Goal: Transaction & Acquisition: Purchase product/service

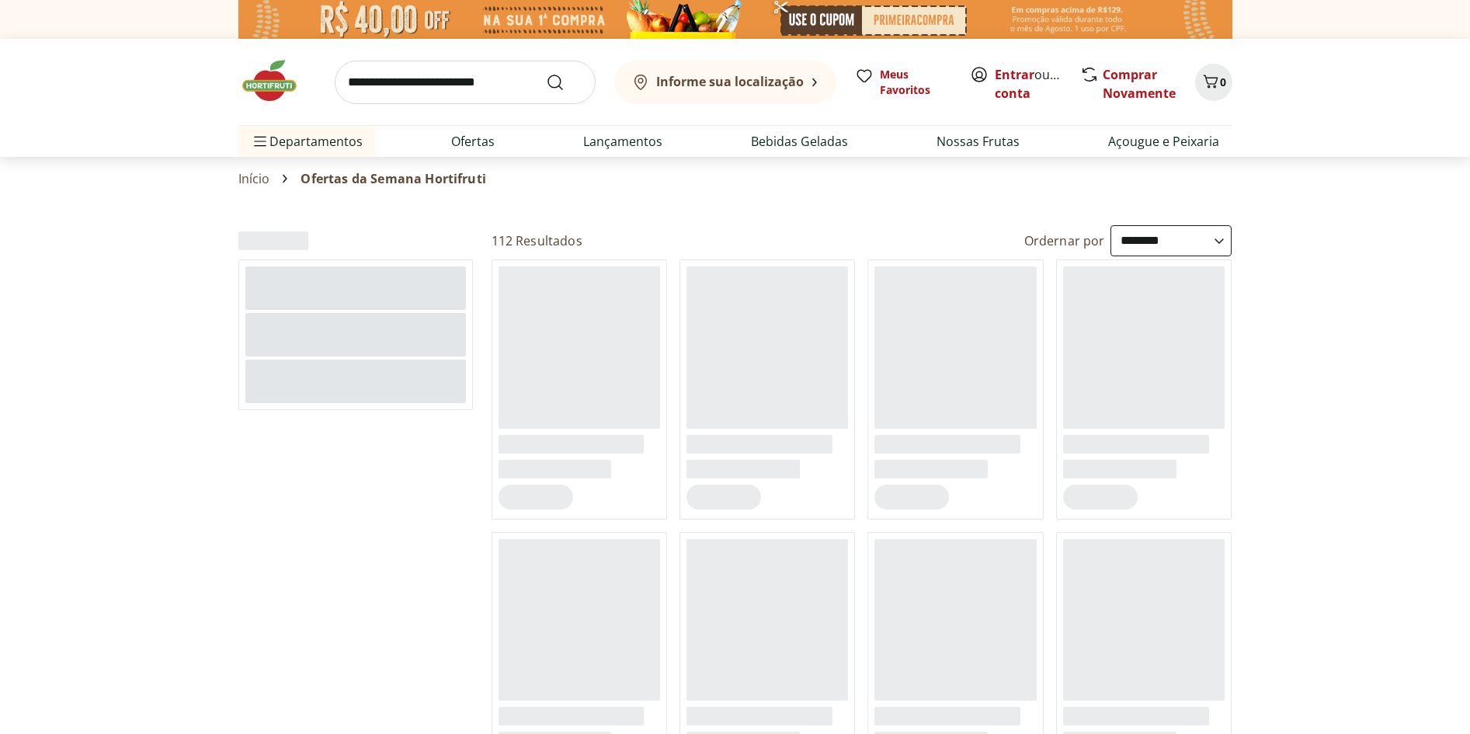
select select "**********"
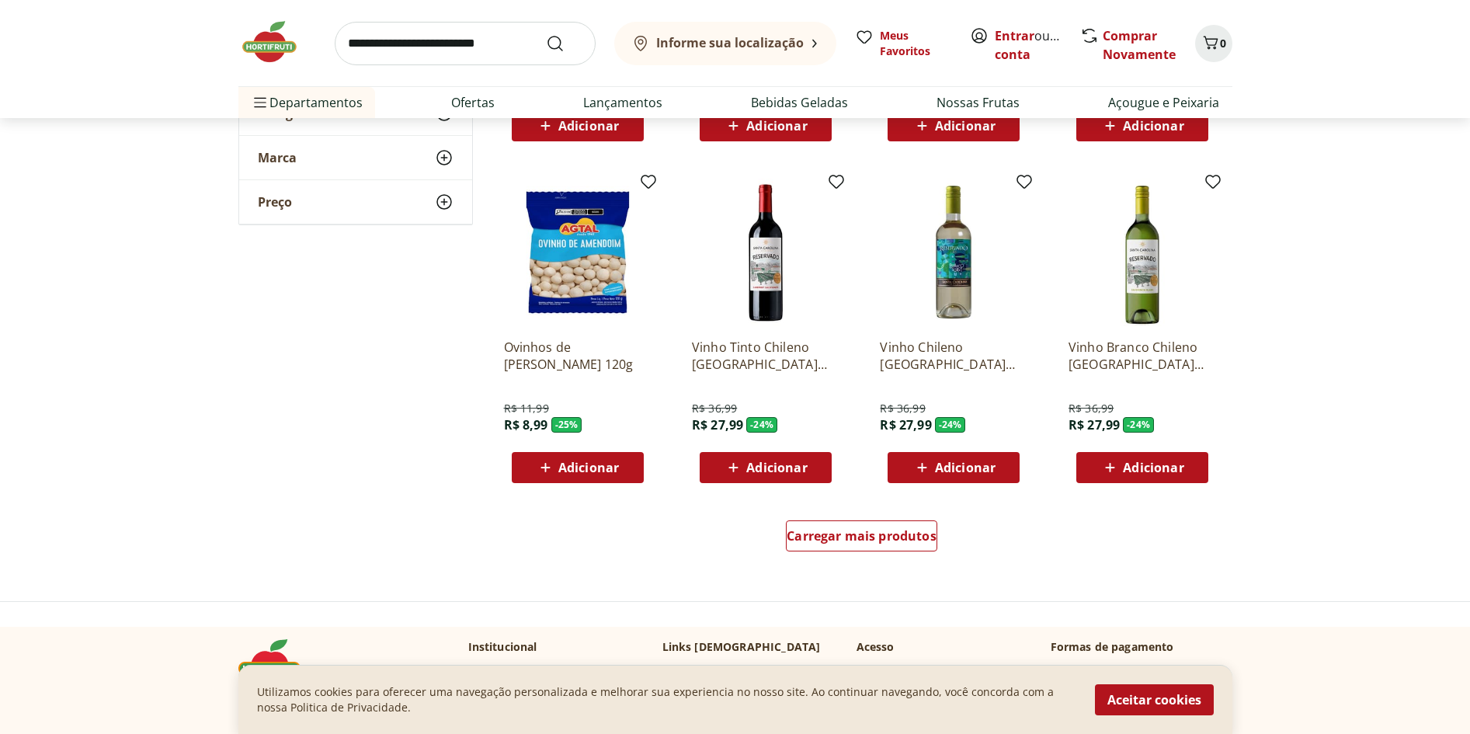
scroll to position [854, 0]
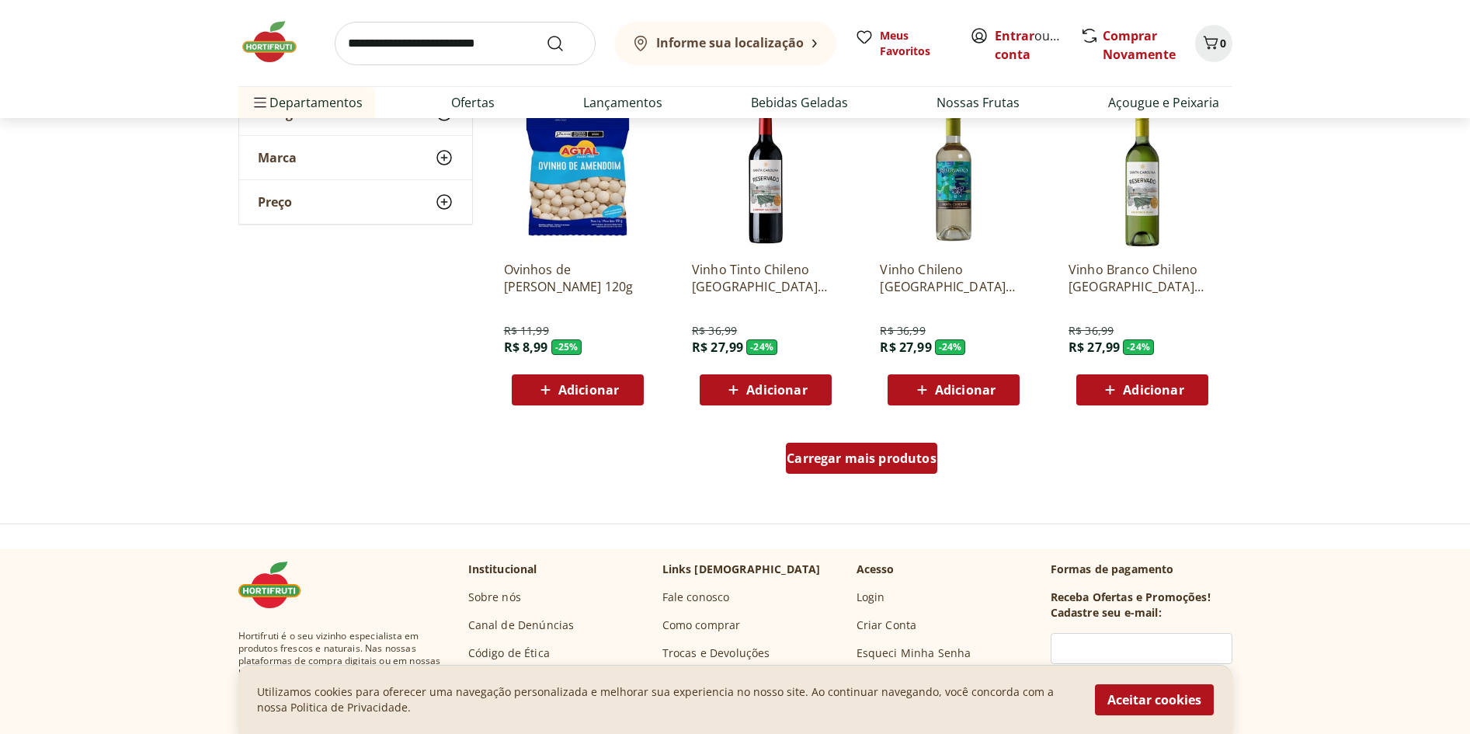
click at [858, 459] on span "Carregar mais produtos" at bounding box center [862, 458] width 150 height 12
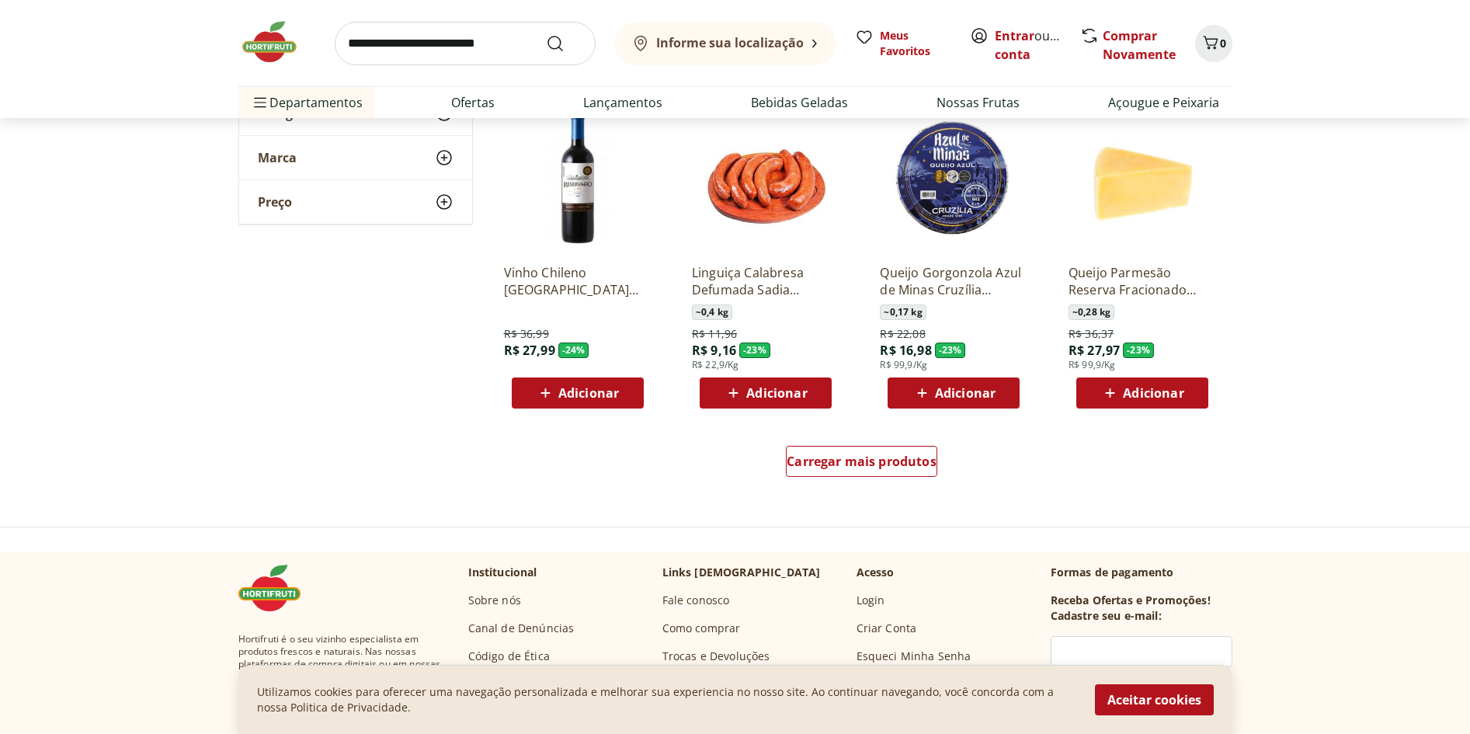
scroll to position [1942, 0]
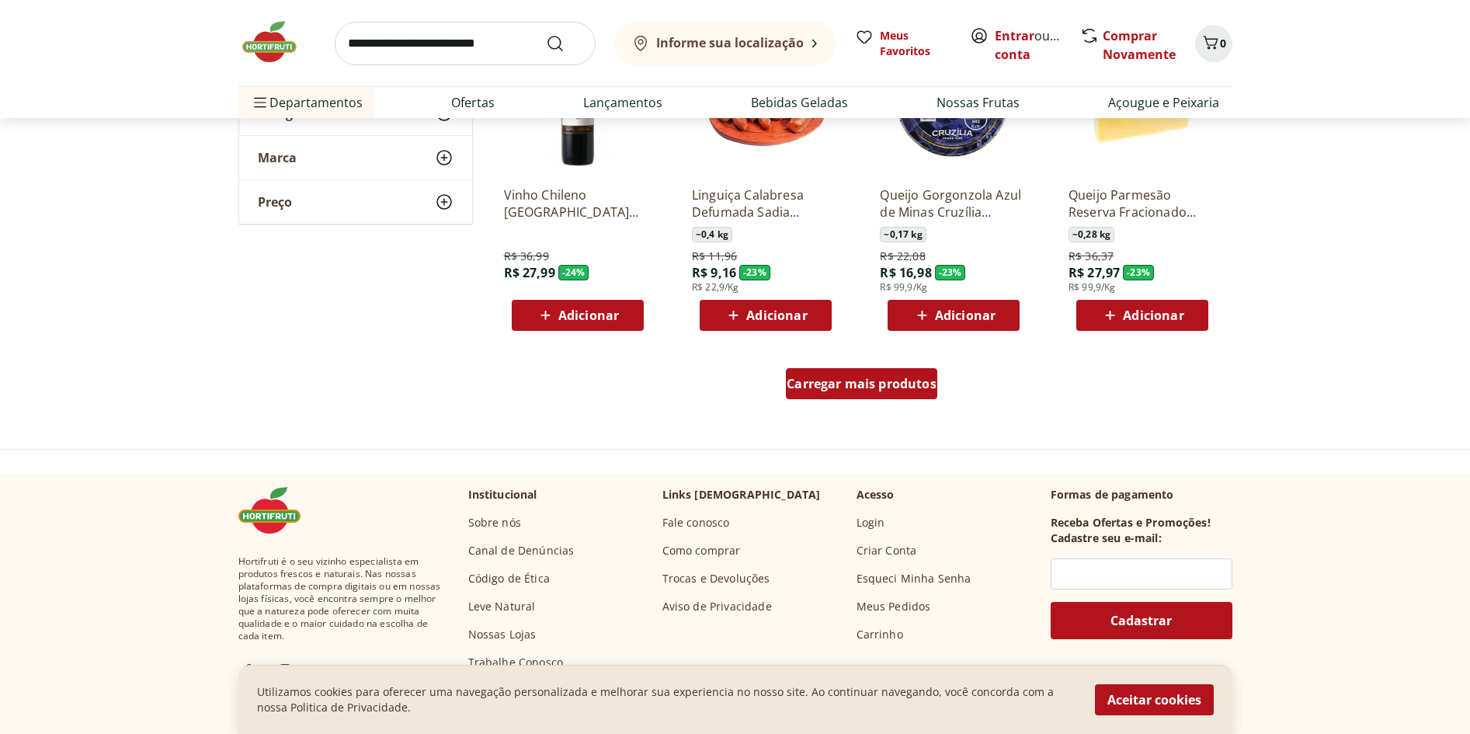
click at [847, 388] on span "Carregar mais produtos" at bounding box center [862, 383] width 150 height 12
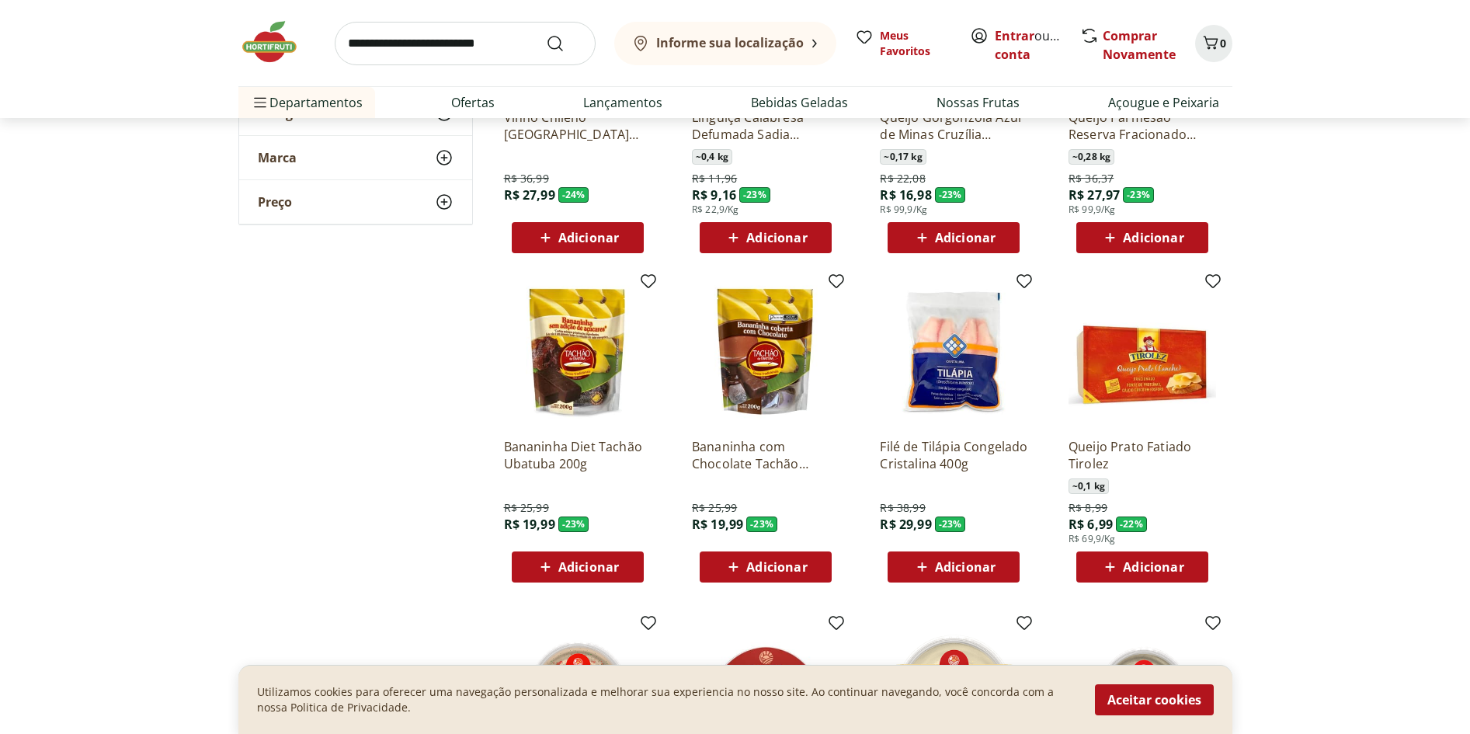
scroll to position [2175, 0]
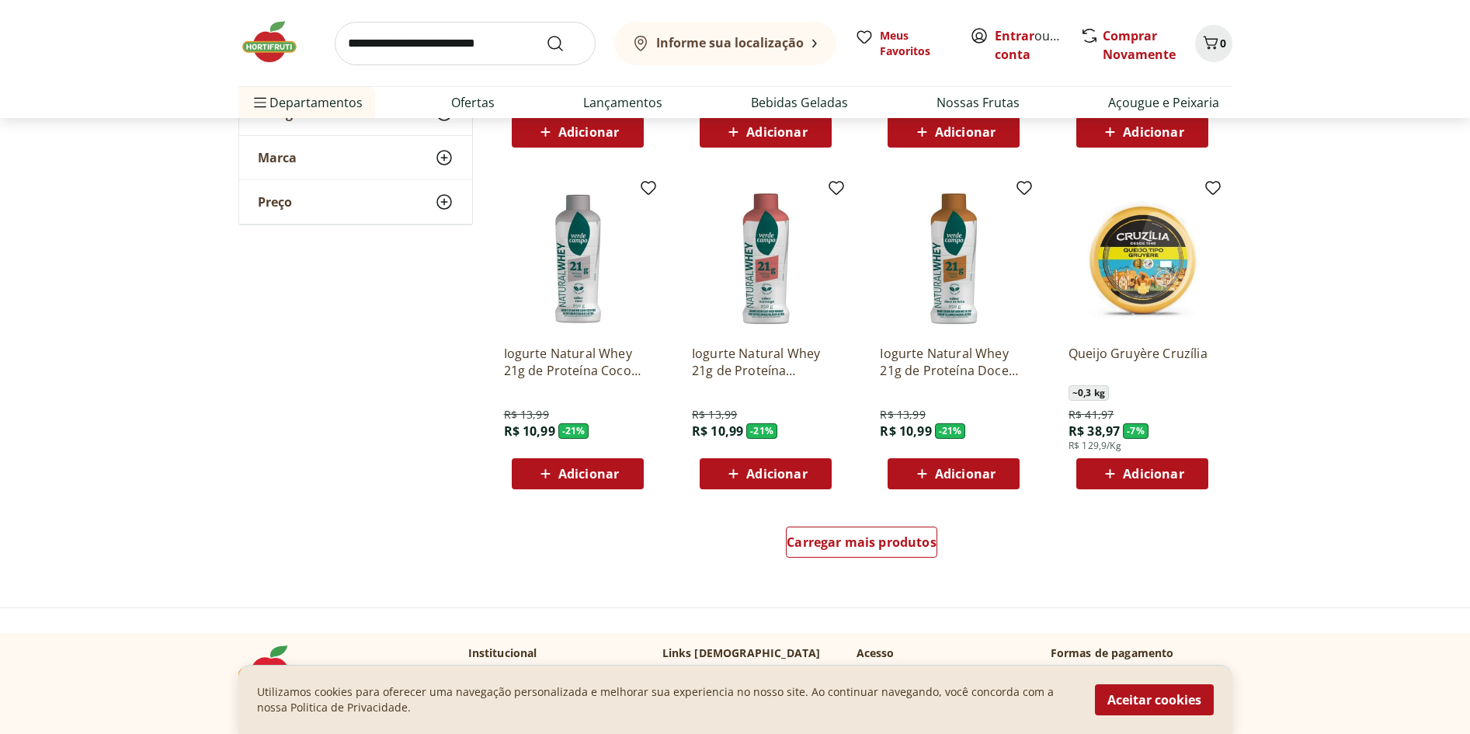
scroll to position [2952, 0]
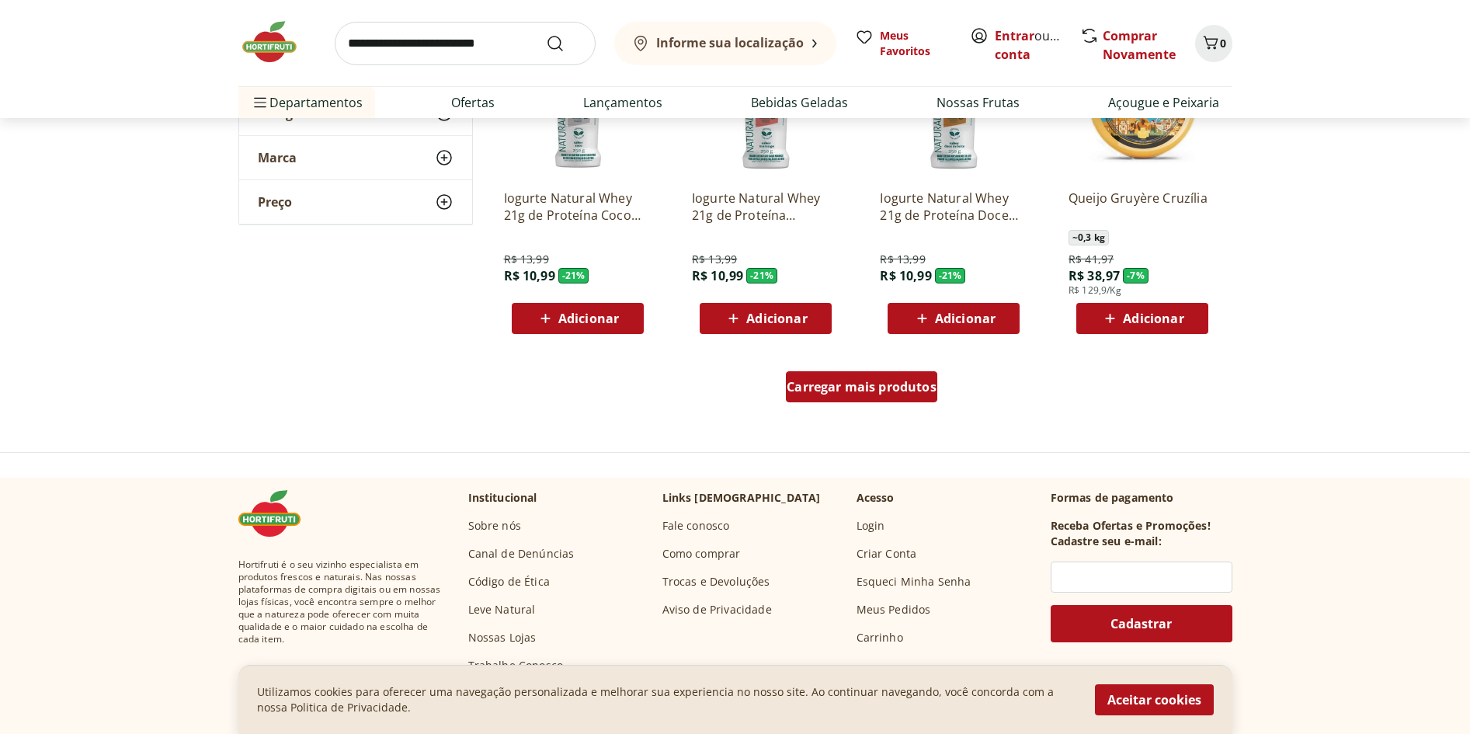
click at [850, 388] on span "Carregar mais produtos" at bounding box center [862, 387] width 150 height 12
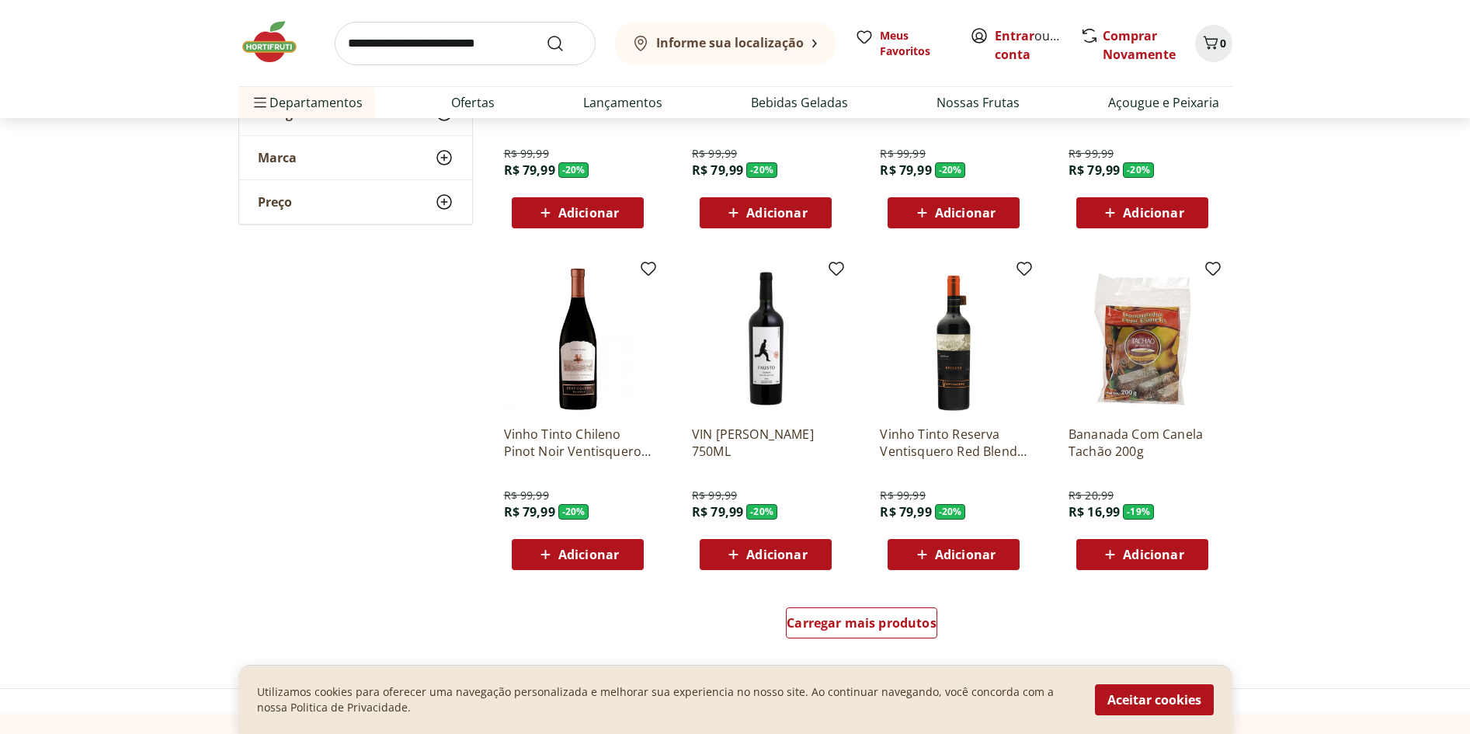
scroll to position [3884, 0]
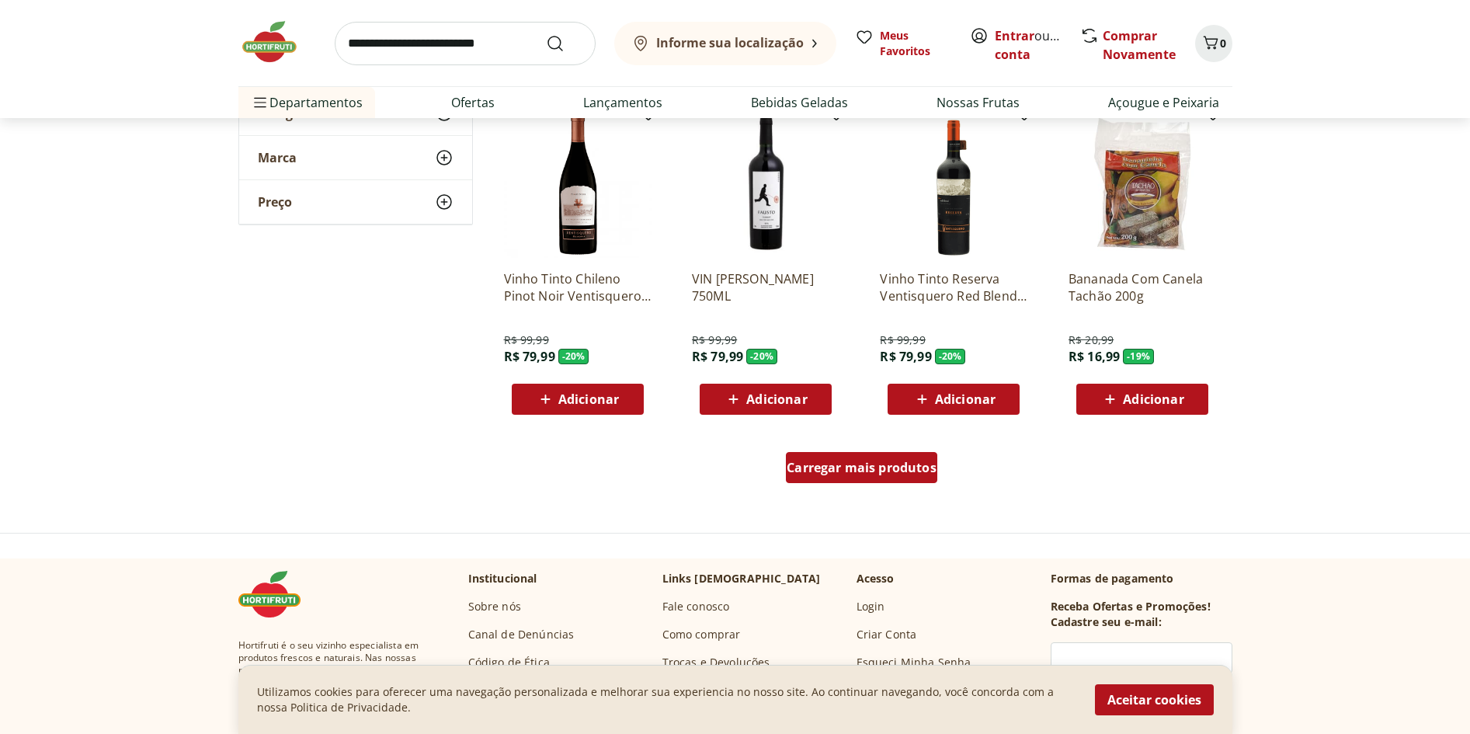
click at [885, 461] on span "Carregar mais produtos" at bounding box center [862, 467] width 150 height 12
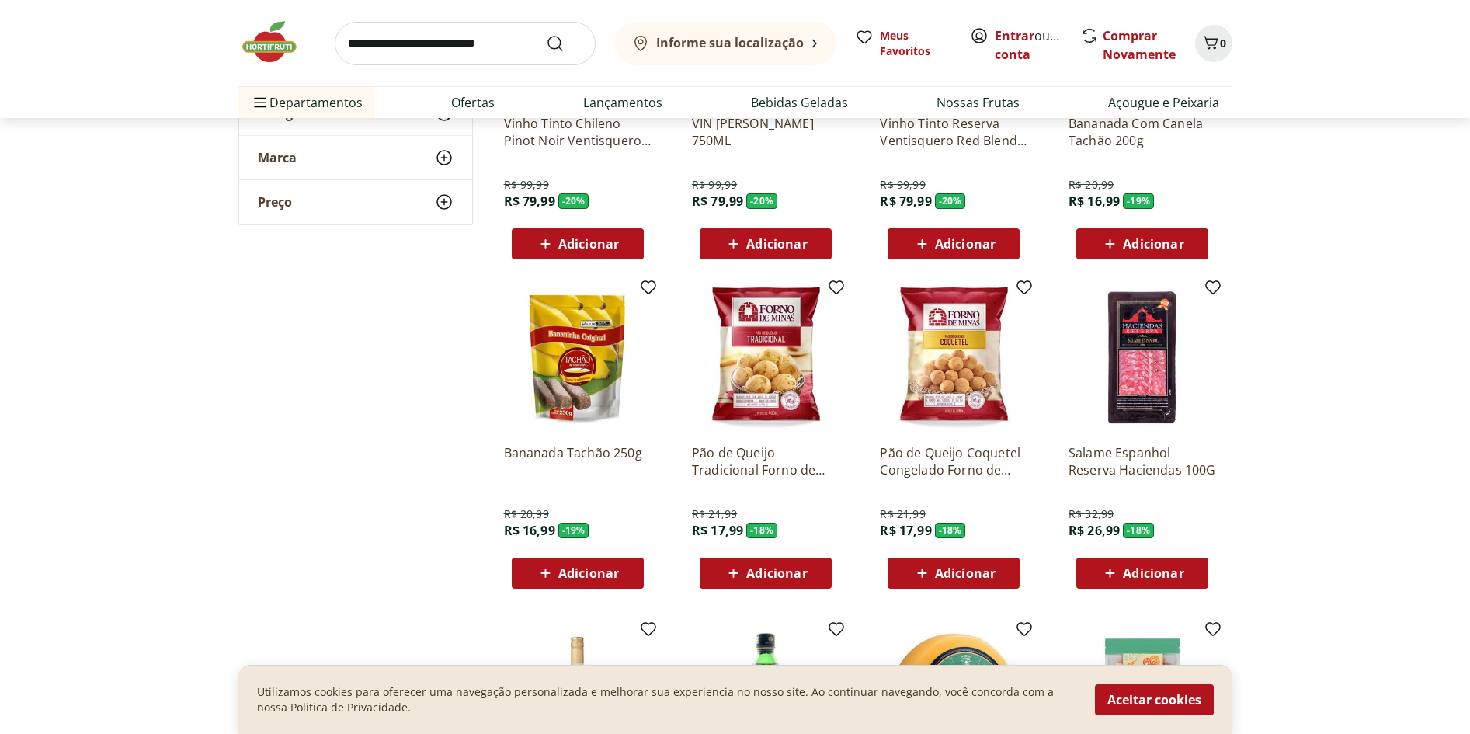
scroll to position [4194, 0]
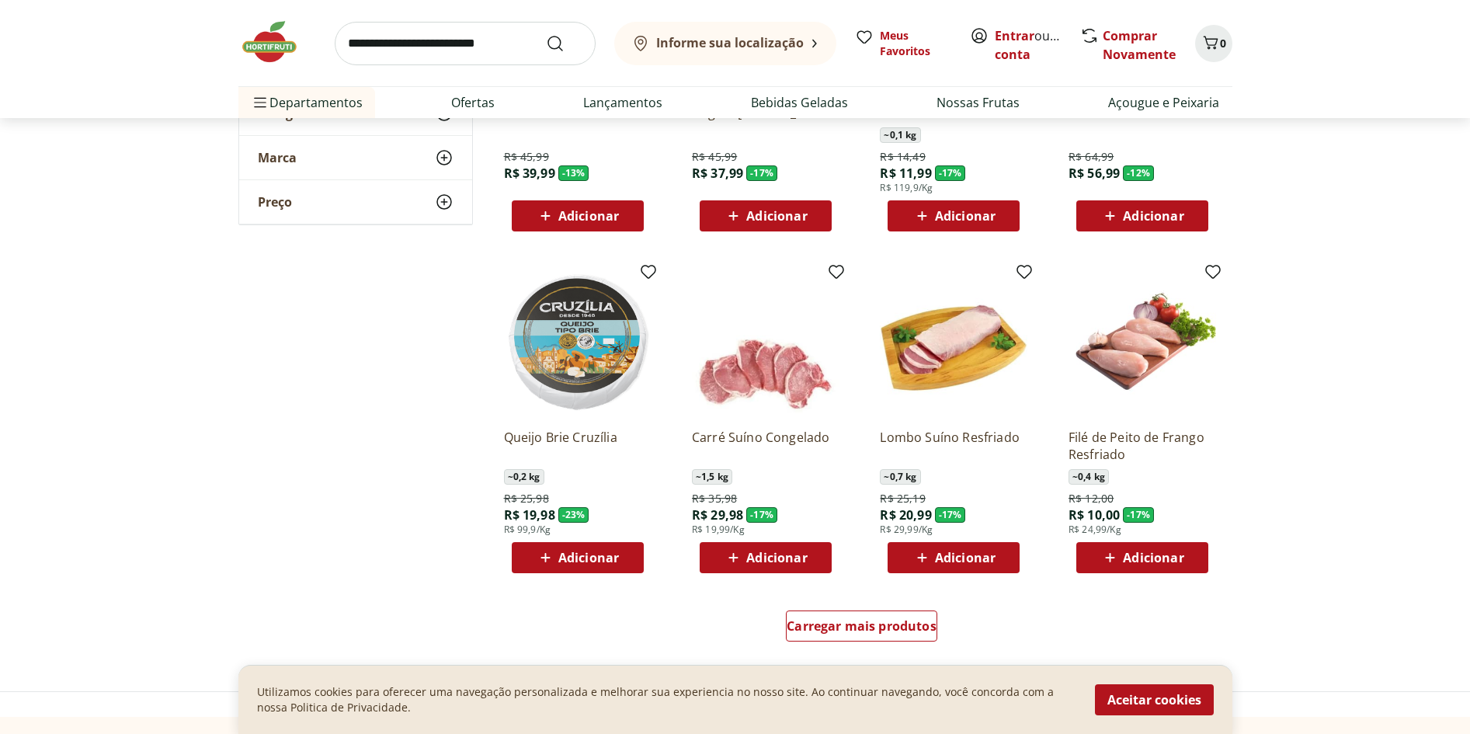
scroll to position [4816, 0]
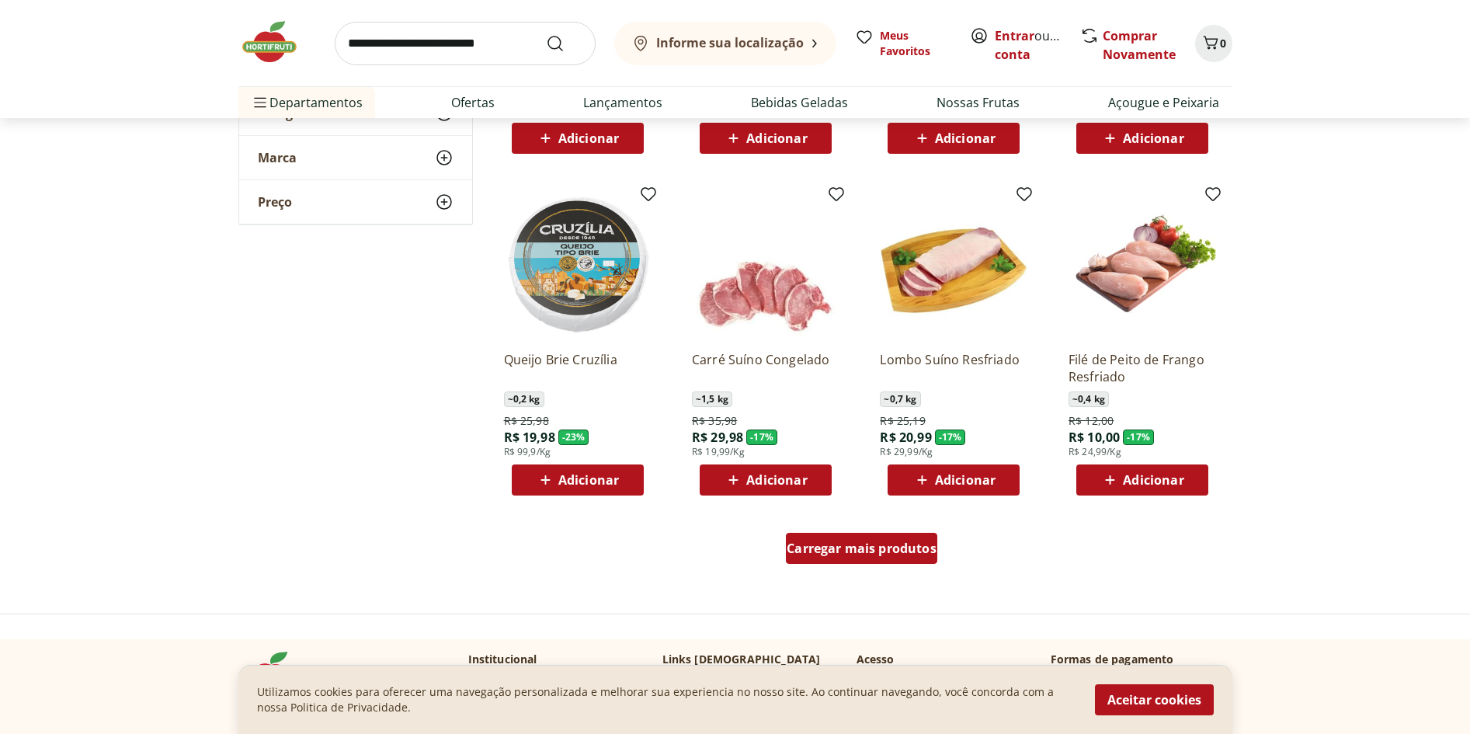
click at [861, 547] on span "Carregar mais produtos" at bounding box center [862, 548] width 150 height 12
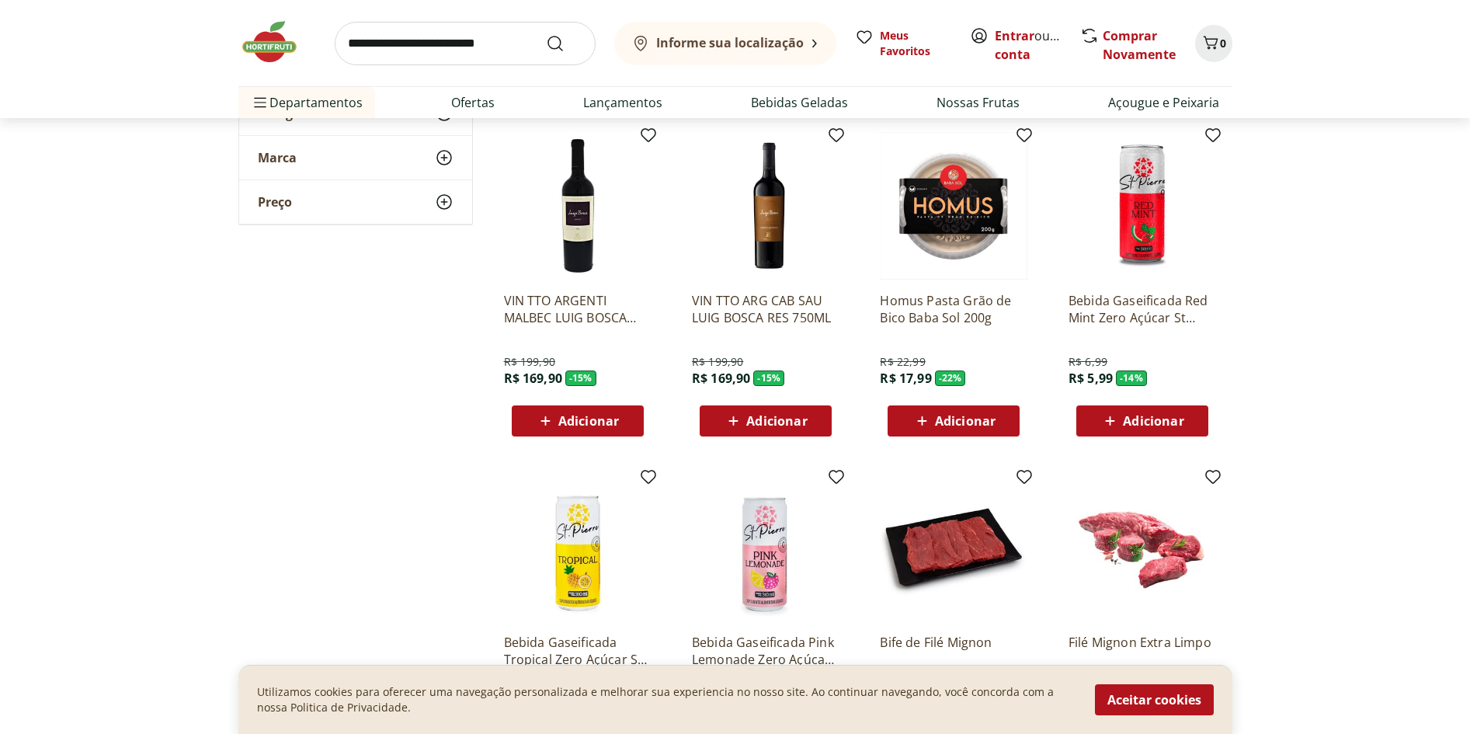
scroll to position [5359, 0]
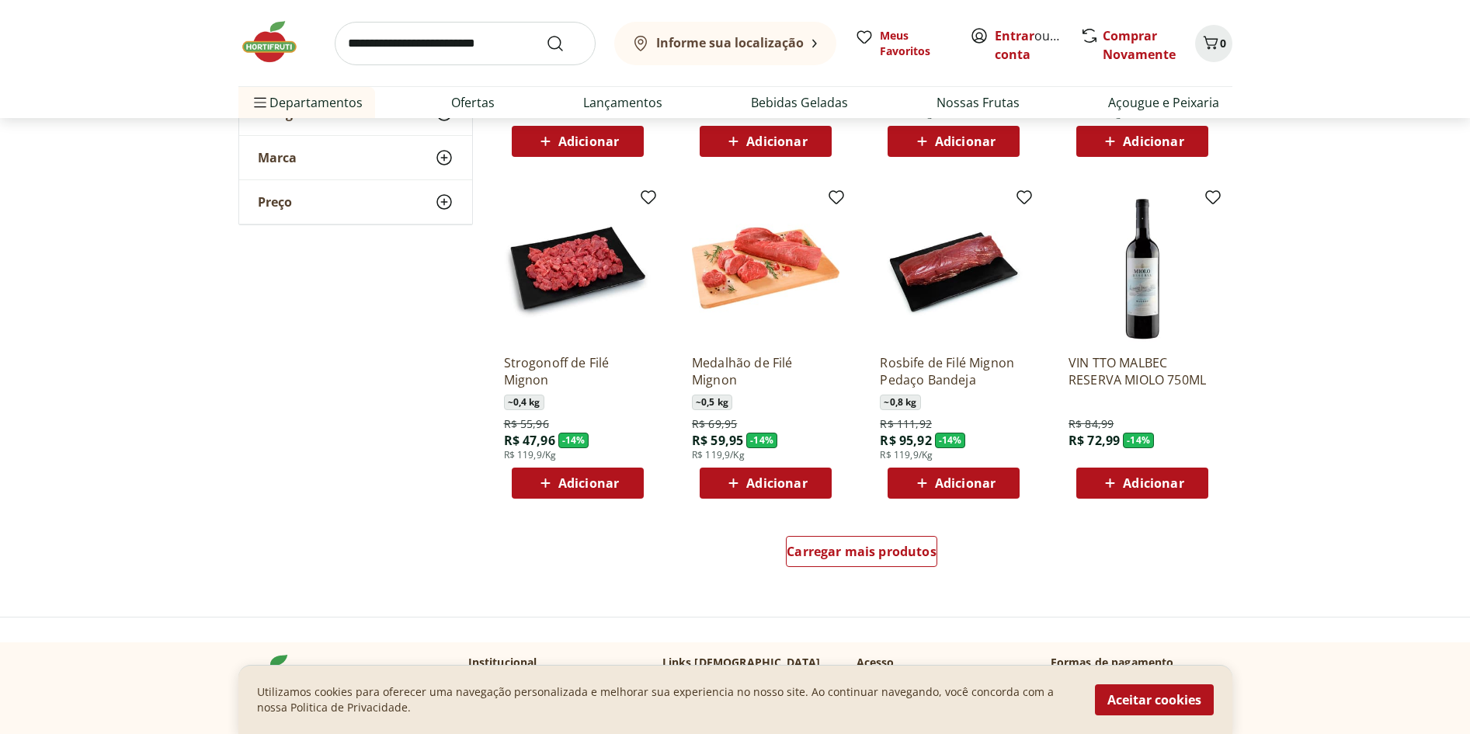
scroll to position [5981, 0]
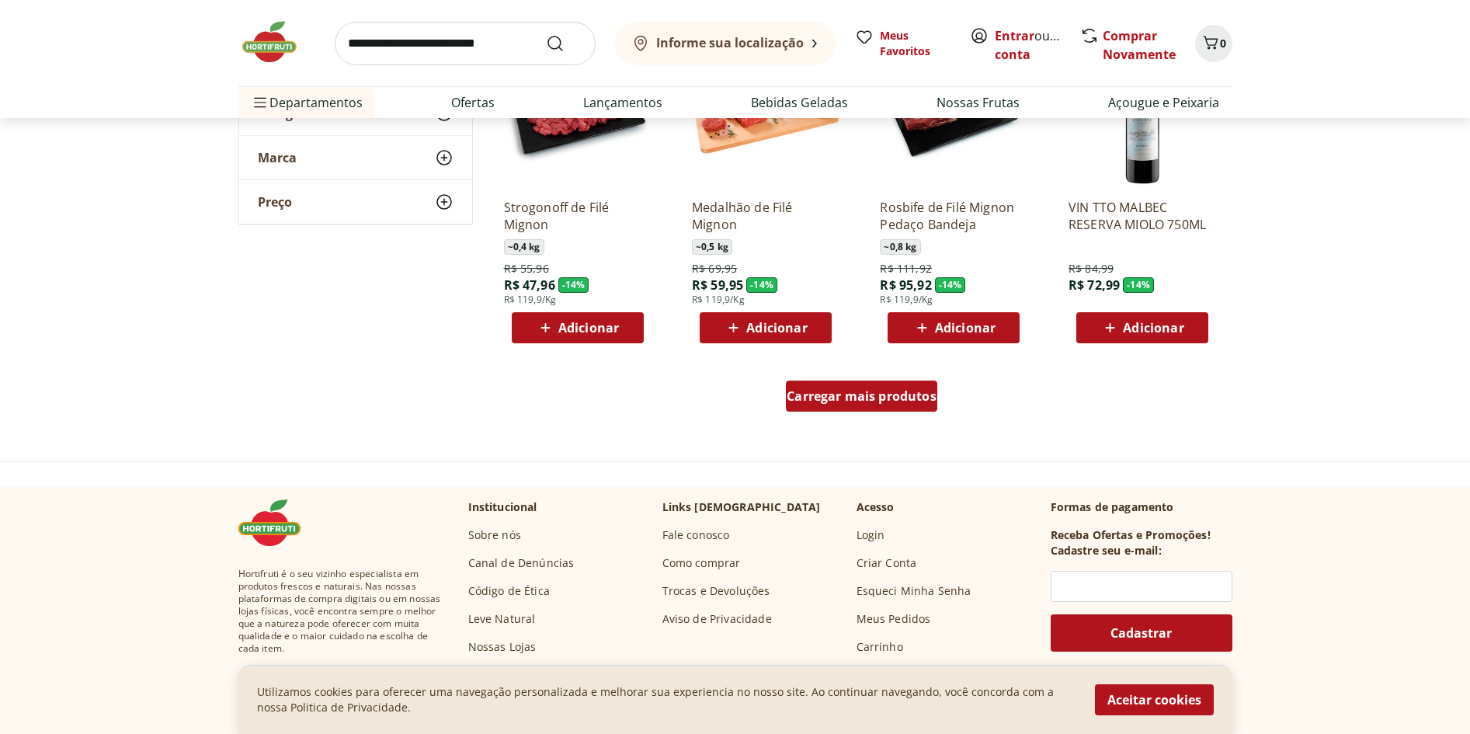
click at [899, 395] on span "Carregar mais produtos" at bounding box center [862, 396] width 150 height 12
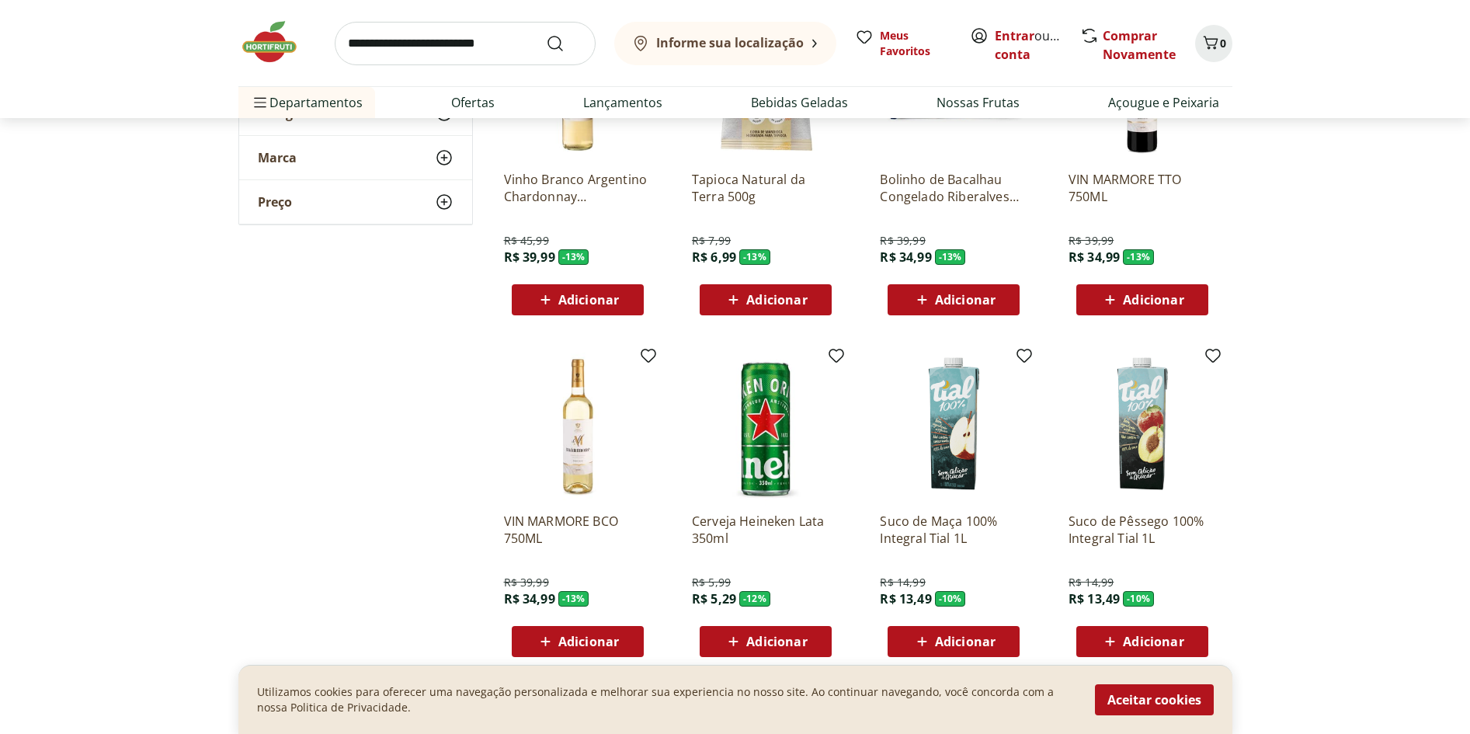
scroll to position [6835, 0]
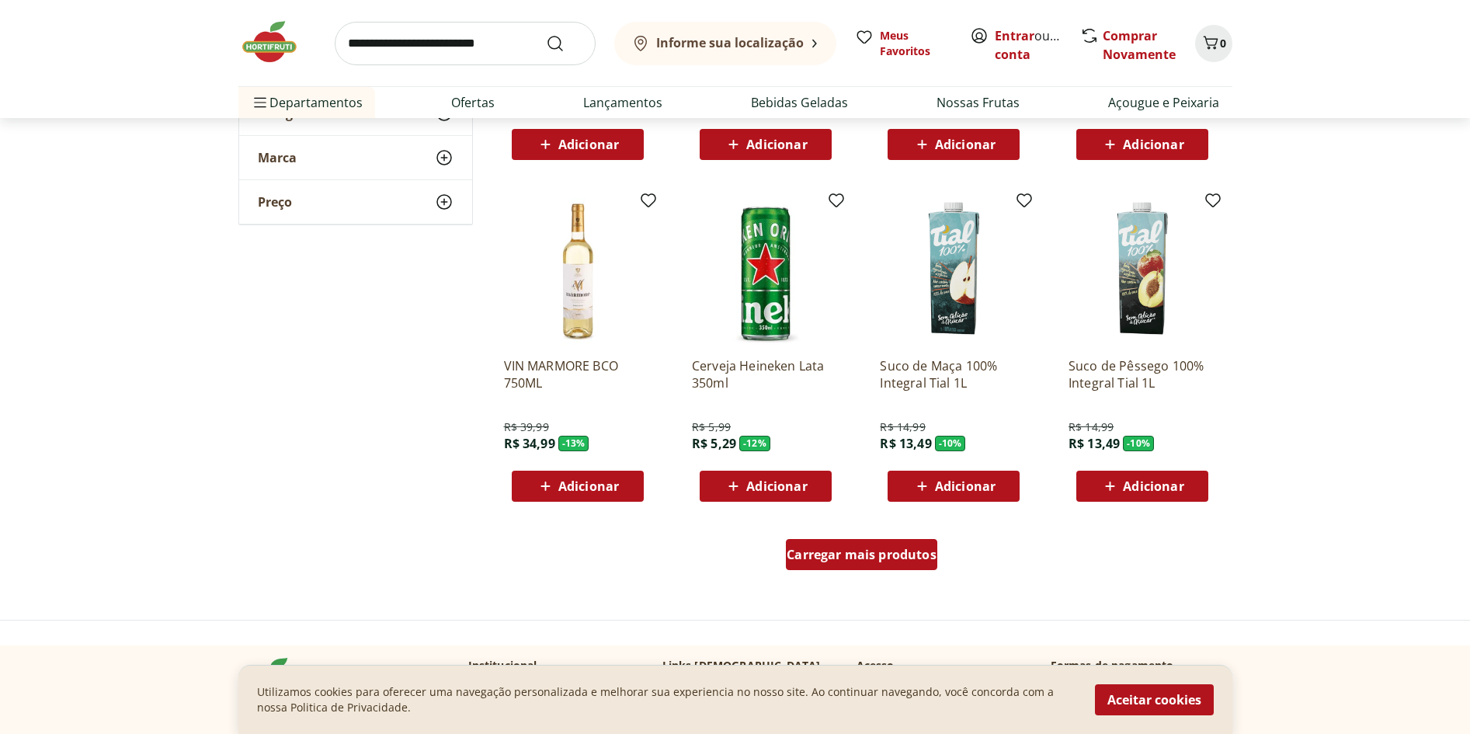
click at [862, 551] on span "Carregar mais produtos" at bounding box center [862, 554] width 150 height 12
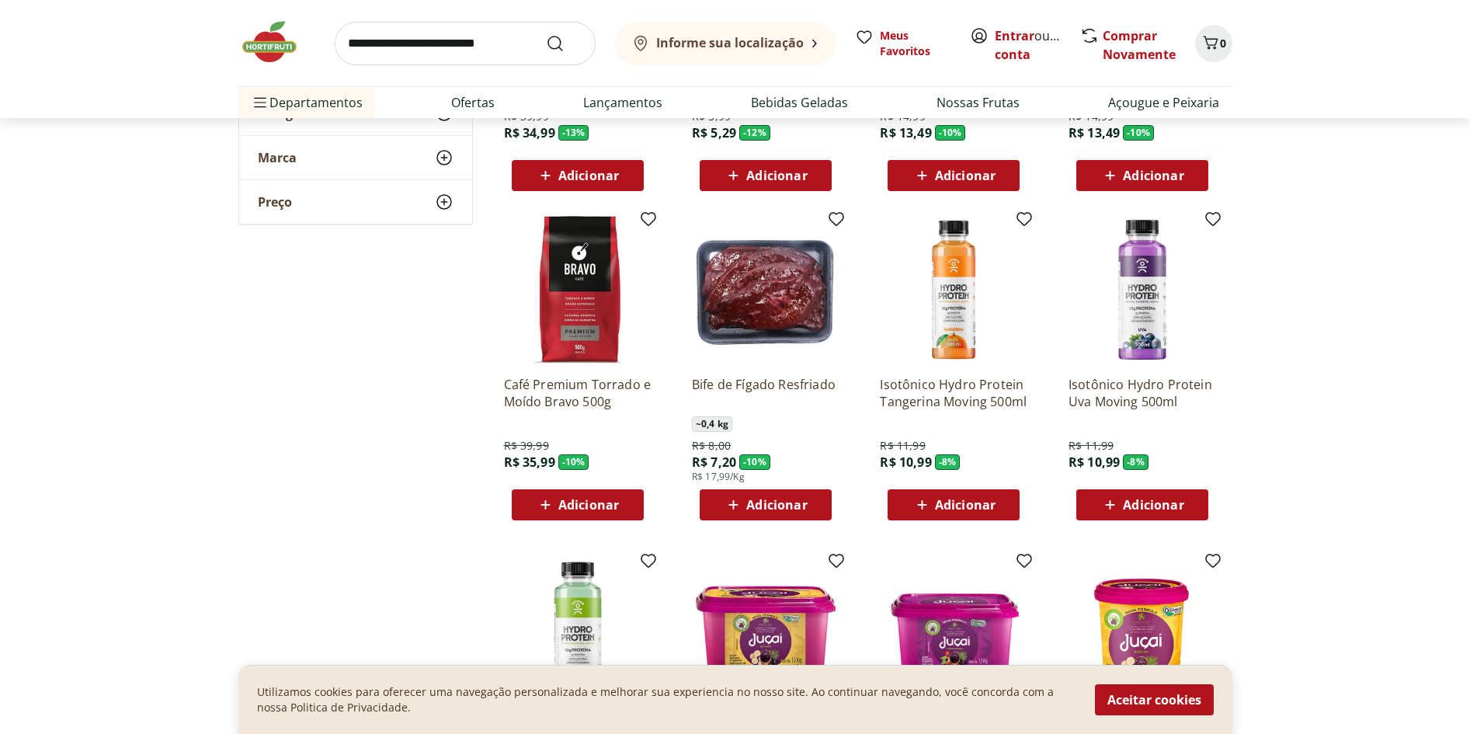
scroll to position [7301, 0]
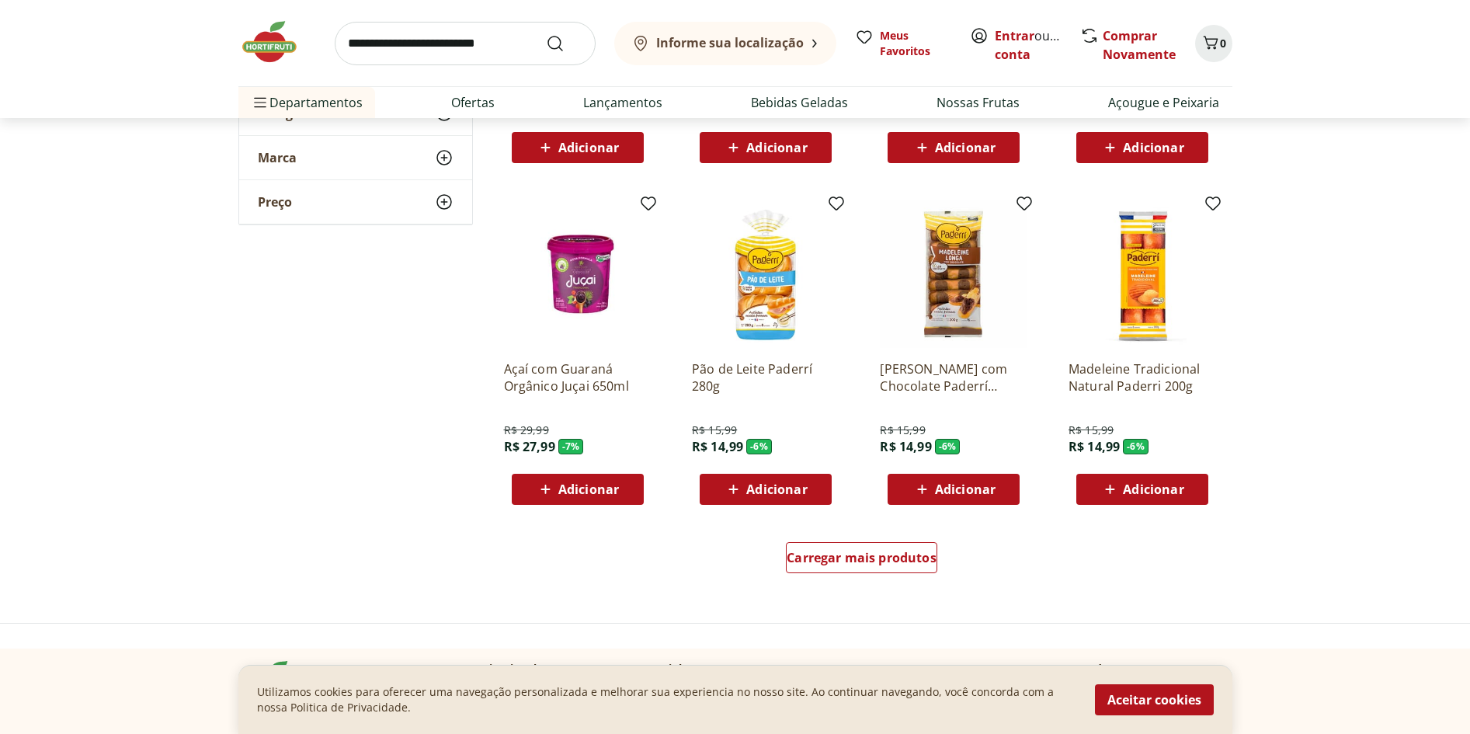
scroll to position [8000, 0]
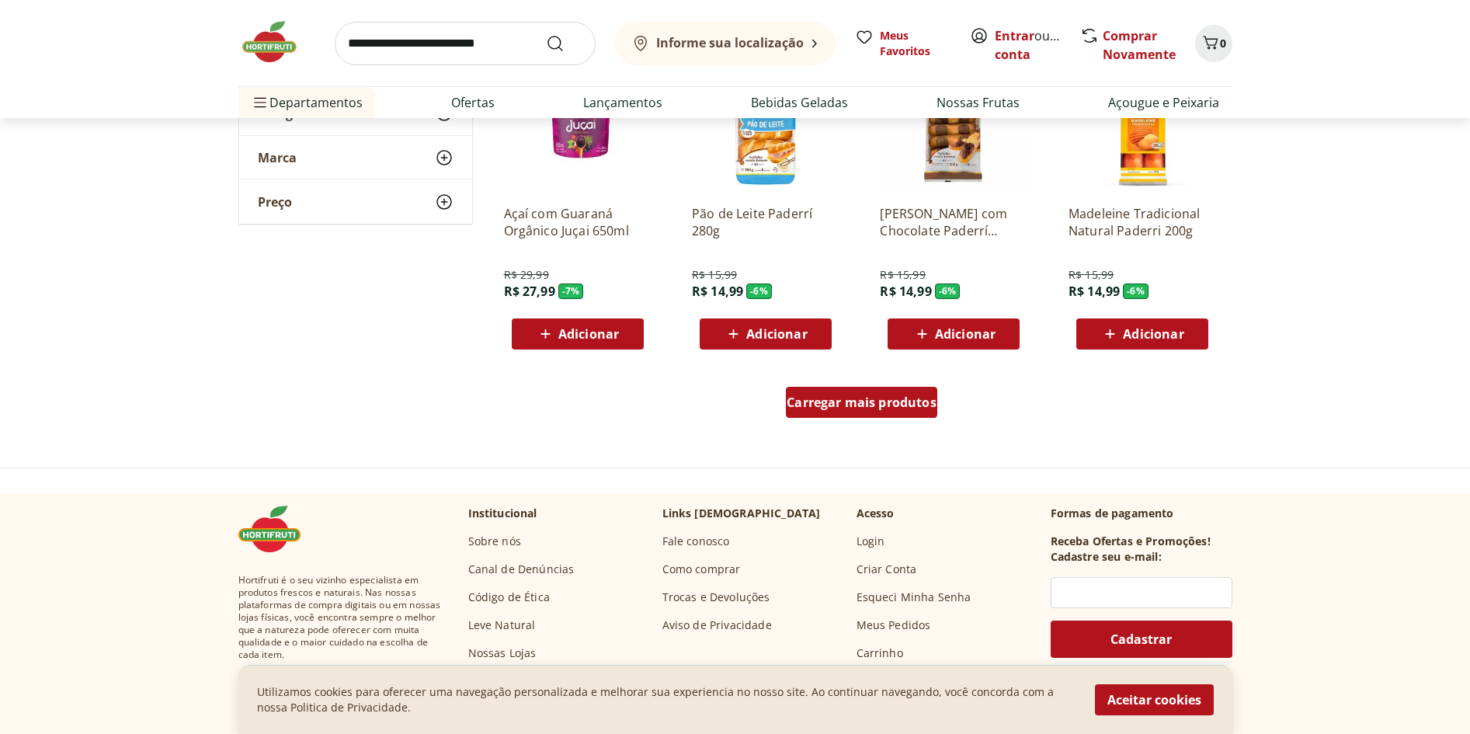
click at [875, 402] on span "Carregar mais produtos" at bounding box center [862, 402] width 150 height 12
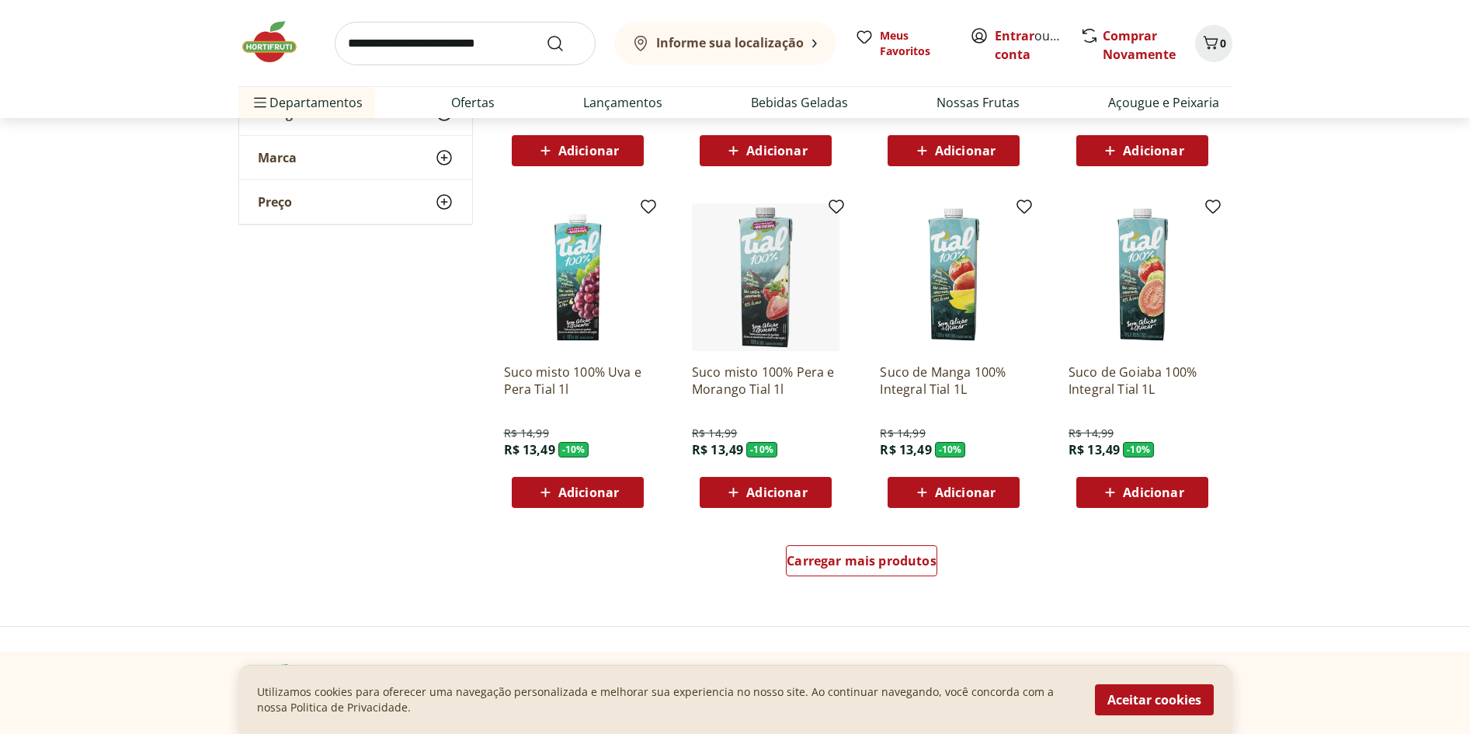
scroll to position [9088, 0]
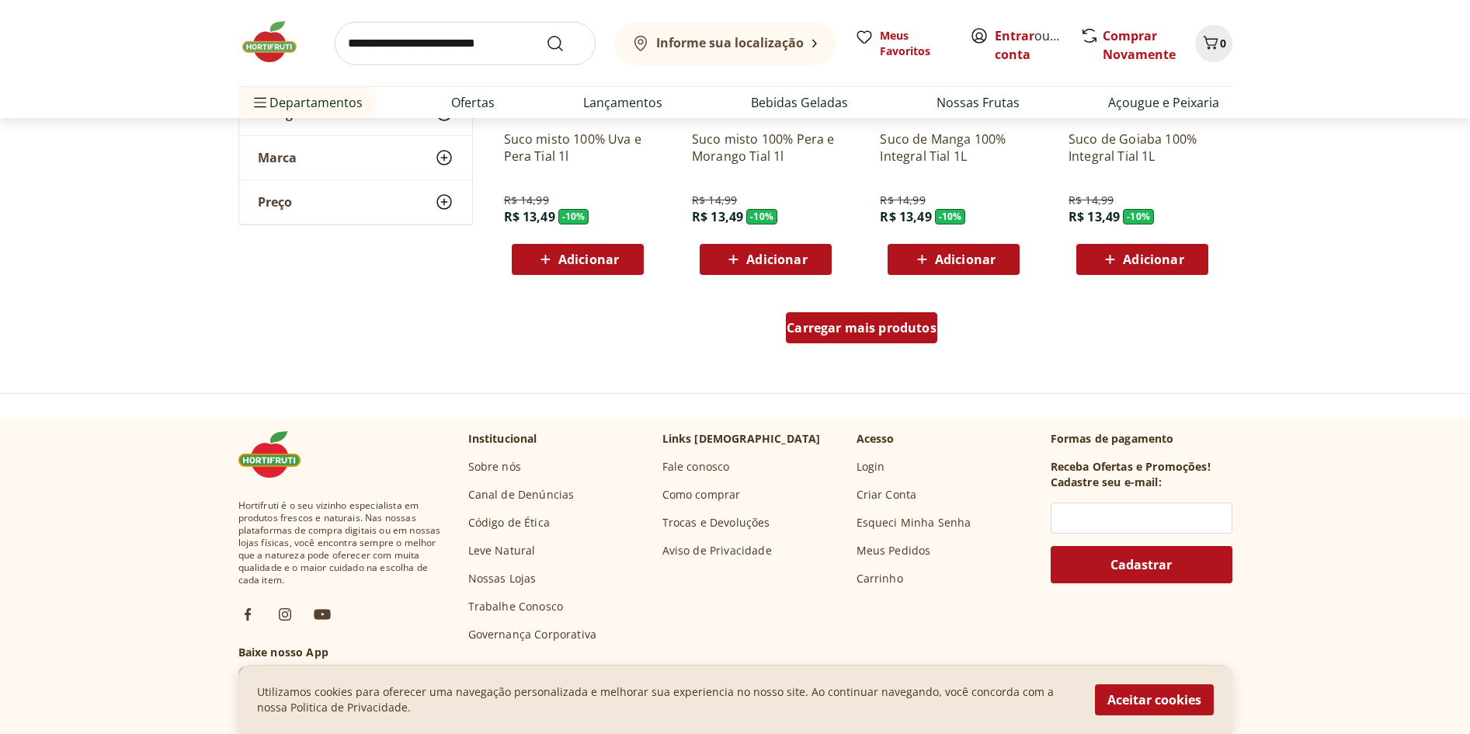
click at [873, 334] on span "Carregar mais produtos" at bounding box center [862, 328] width 150 height 12
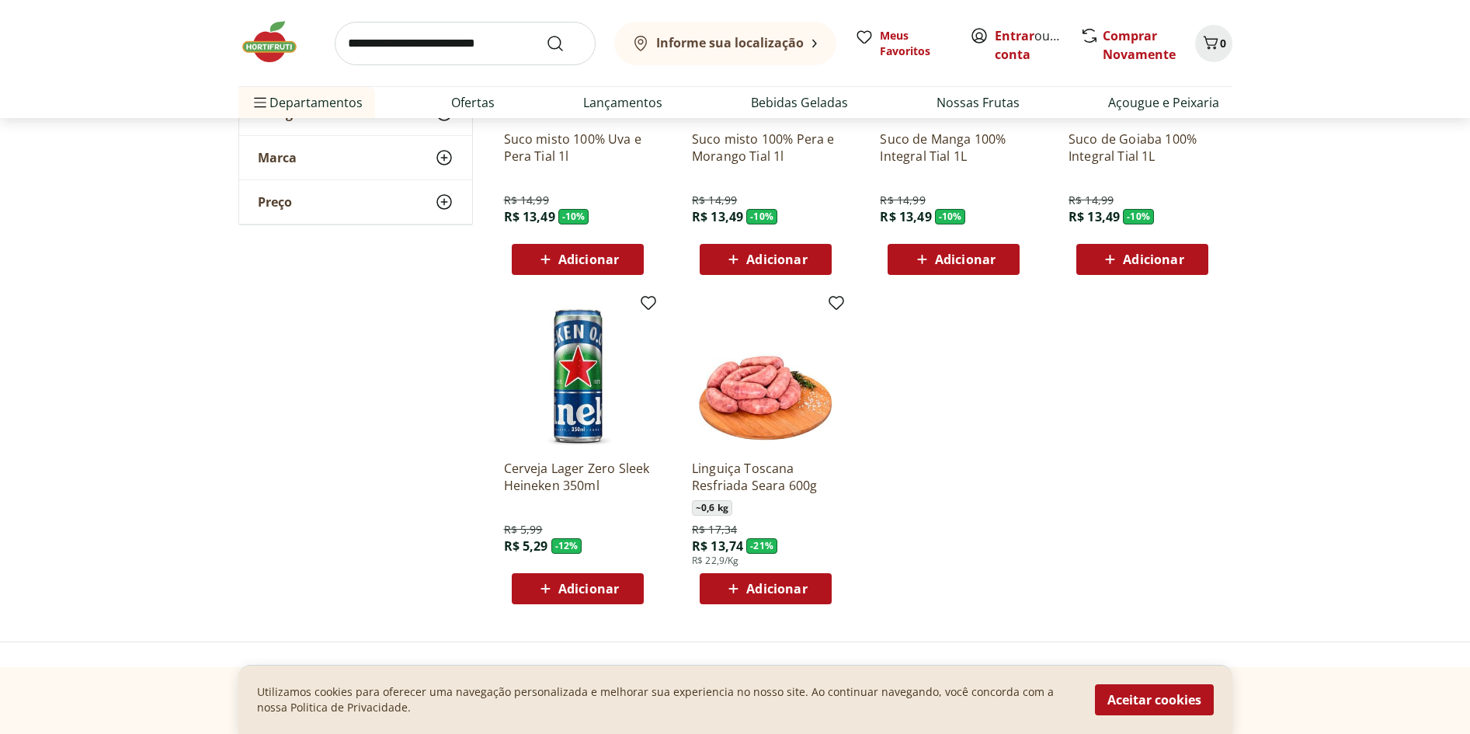
scroll to position [8932, 0]
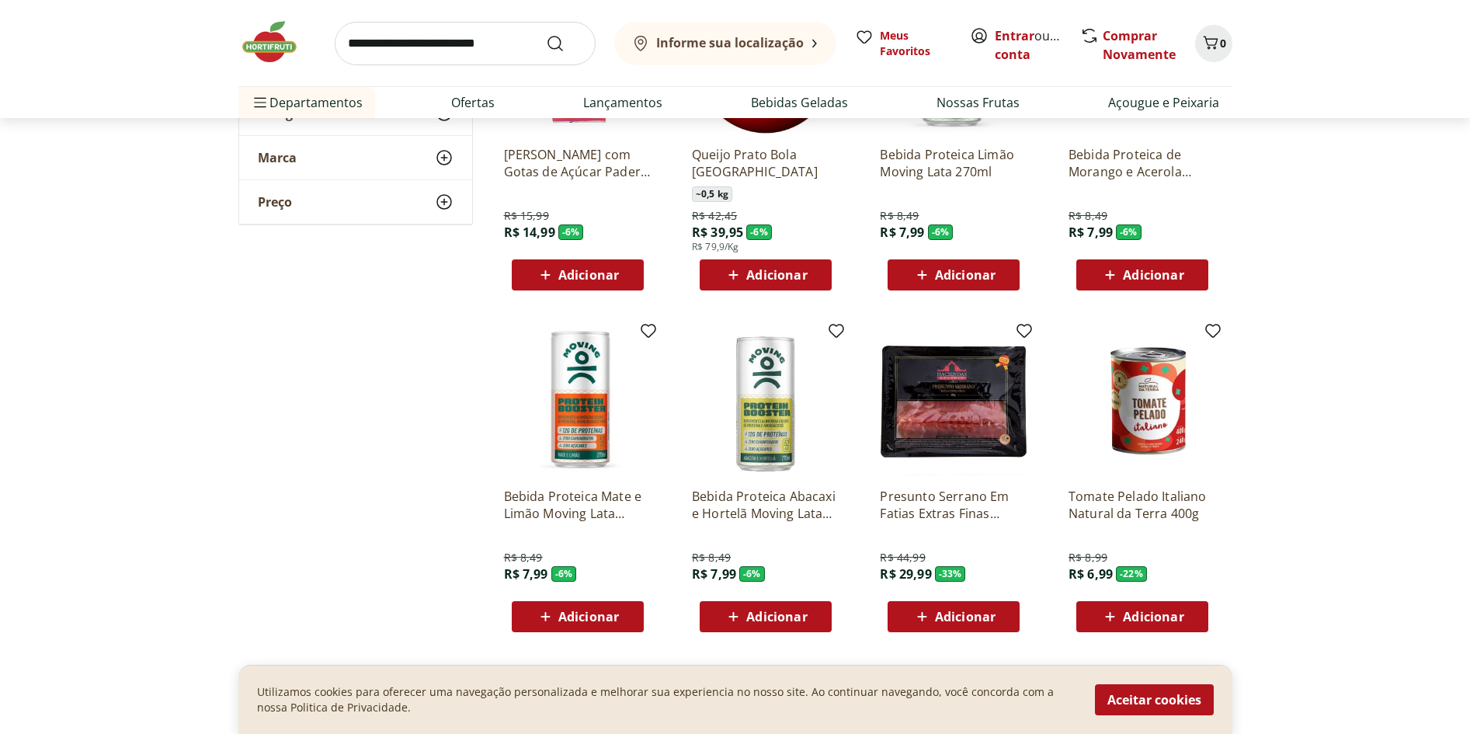
scroll to position [8233, 0]
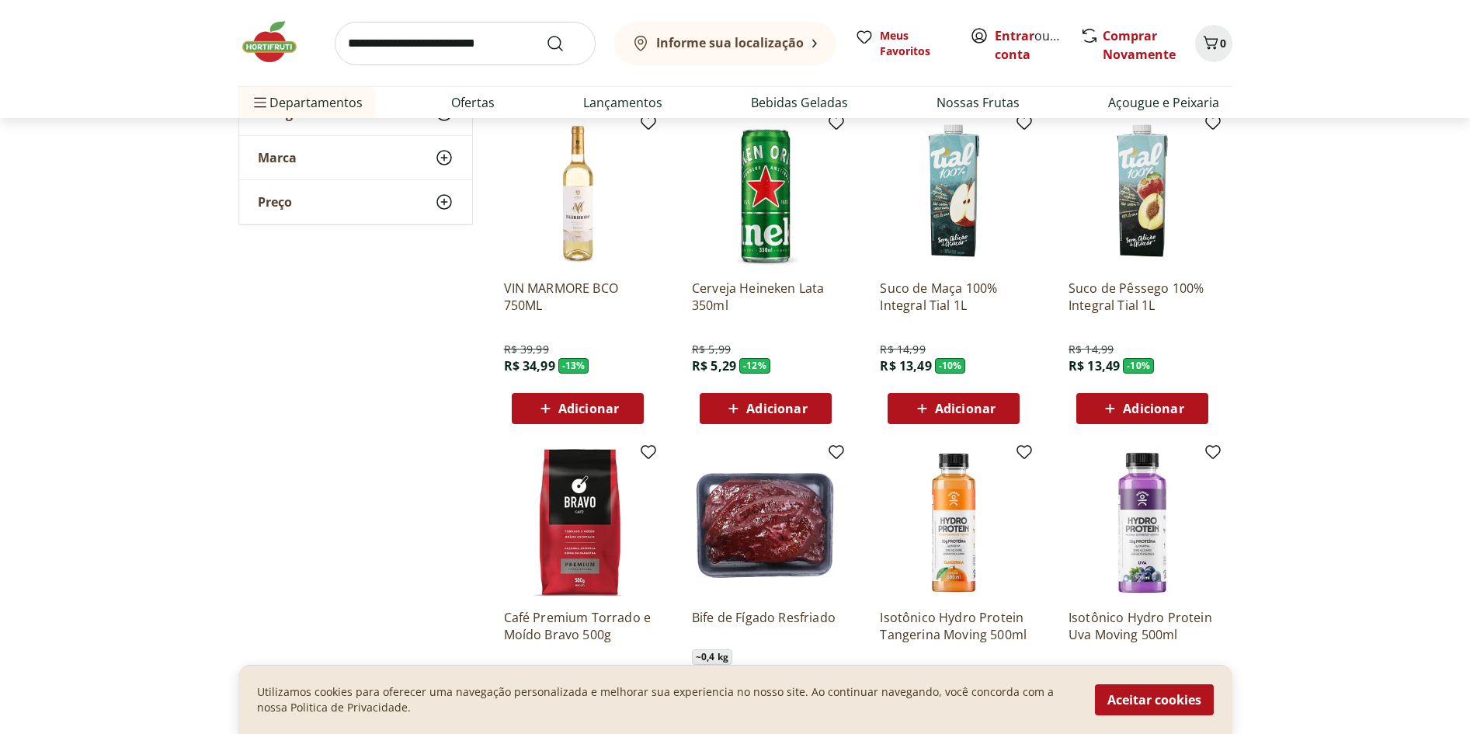
scroll to position [6680, 0]
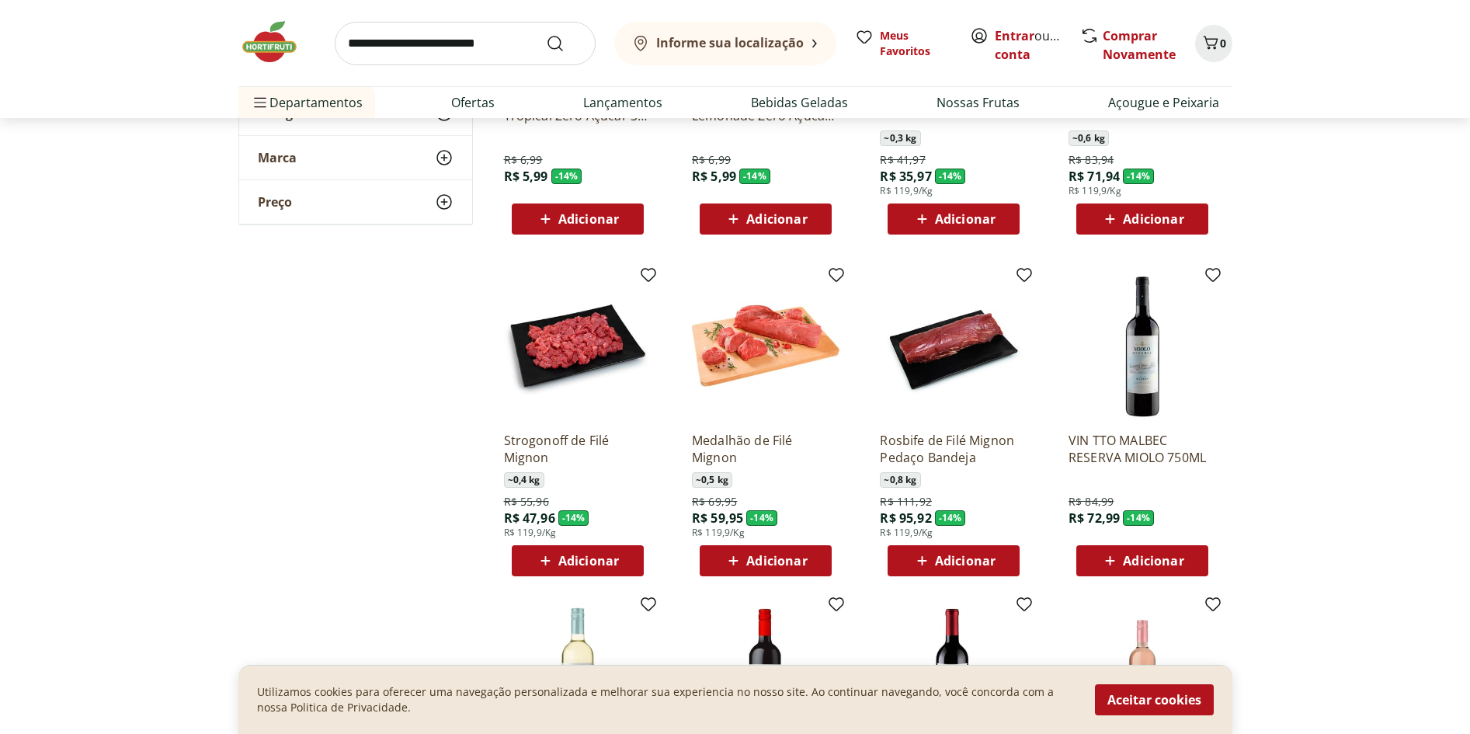
scroll to position [5670, 0]
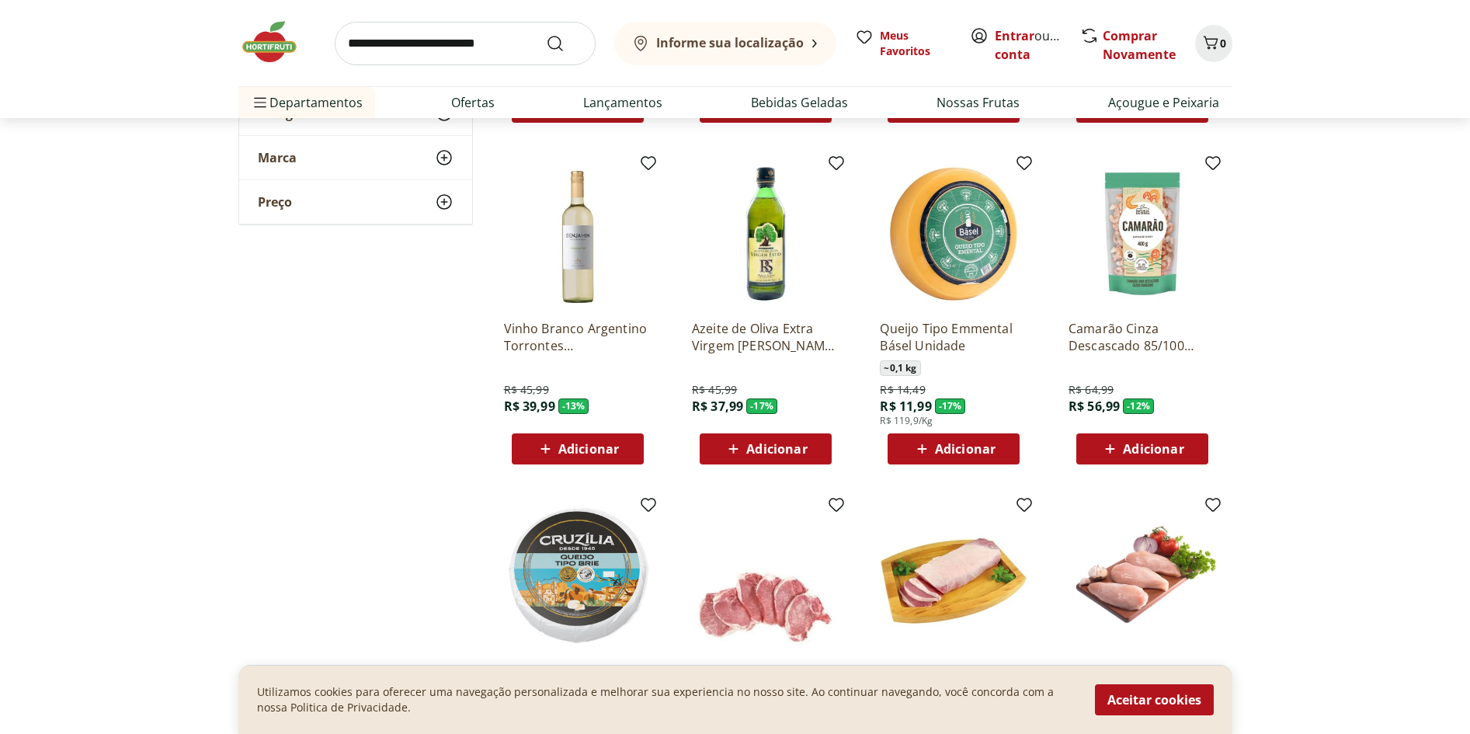
scroll to position [3884, 0]
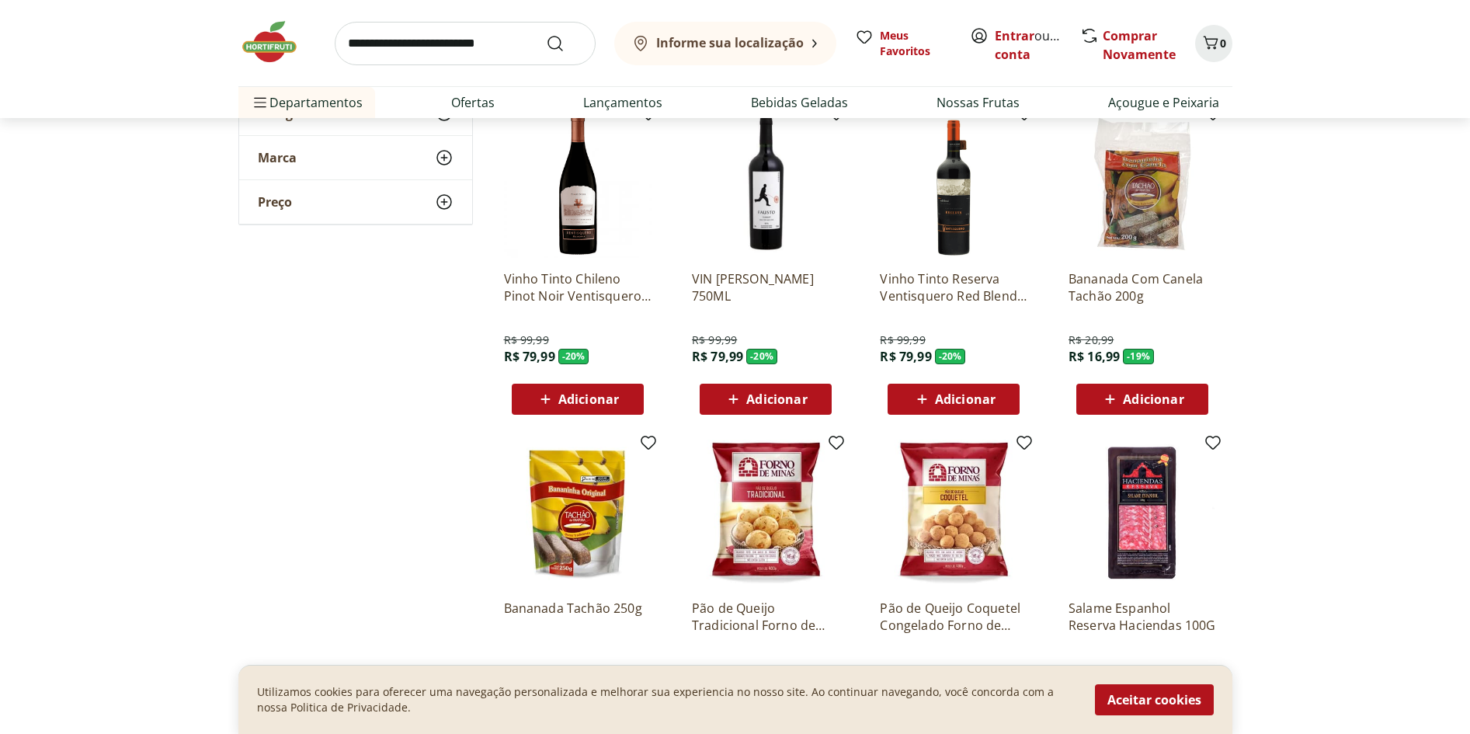
click at [380, 40] on input "search" at bounding box center [465, 43] width 261 height 43
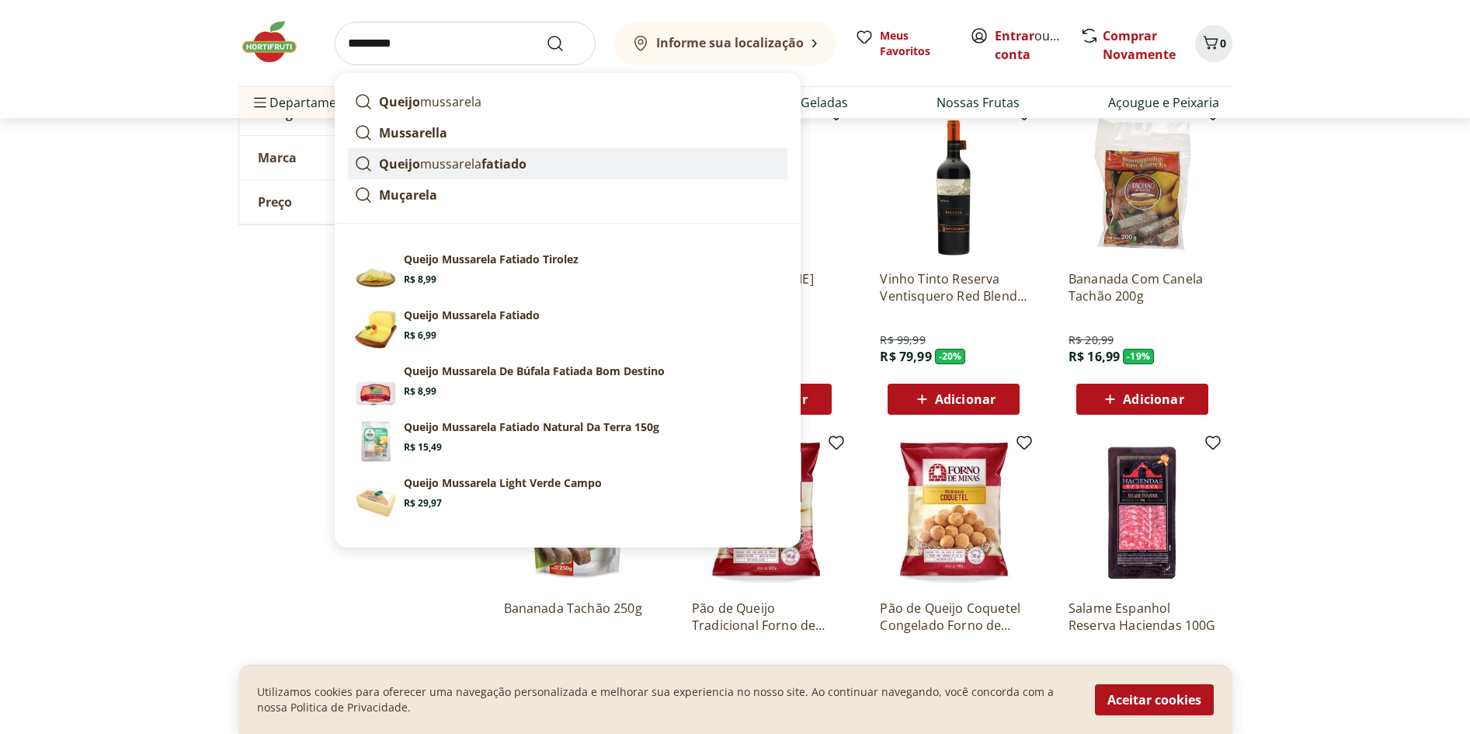
click at [443, 156] on p "Queijo mussarela fatiado" at bounding box center [453, 164] width 148 height 19
type input "**********"
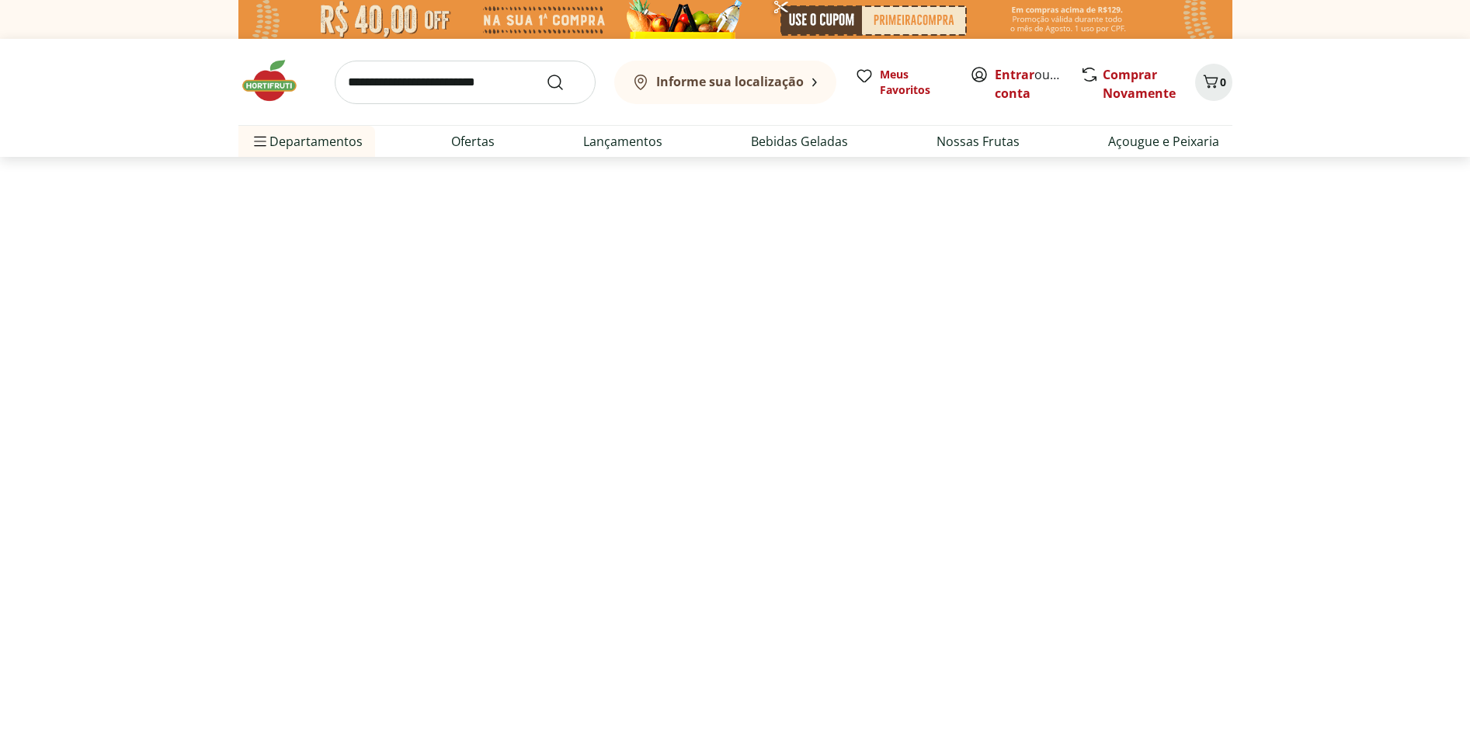
select select "**********"
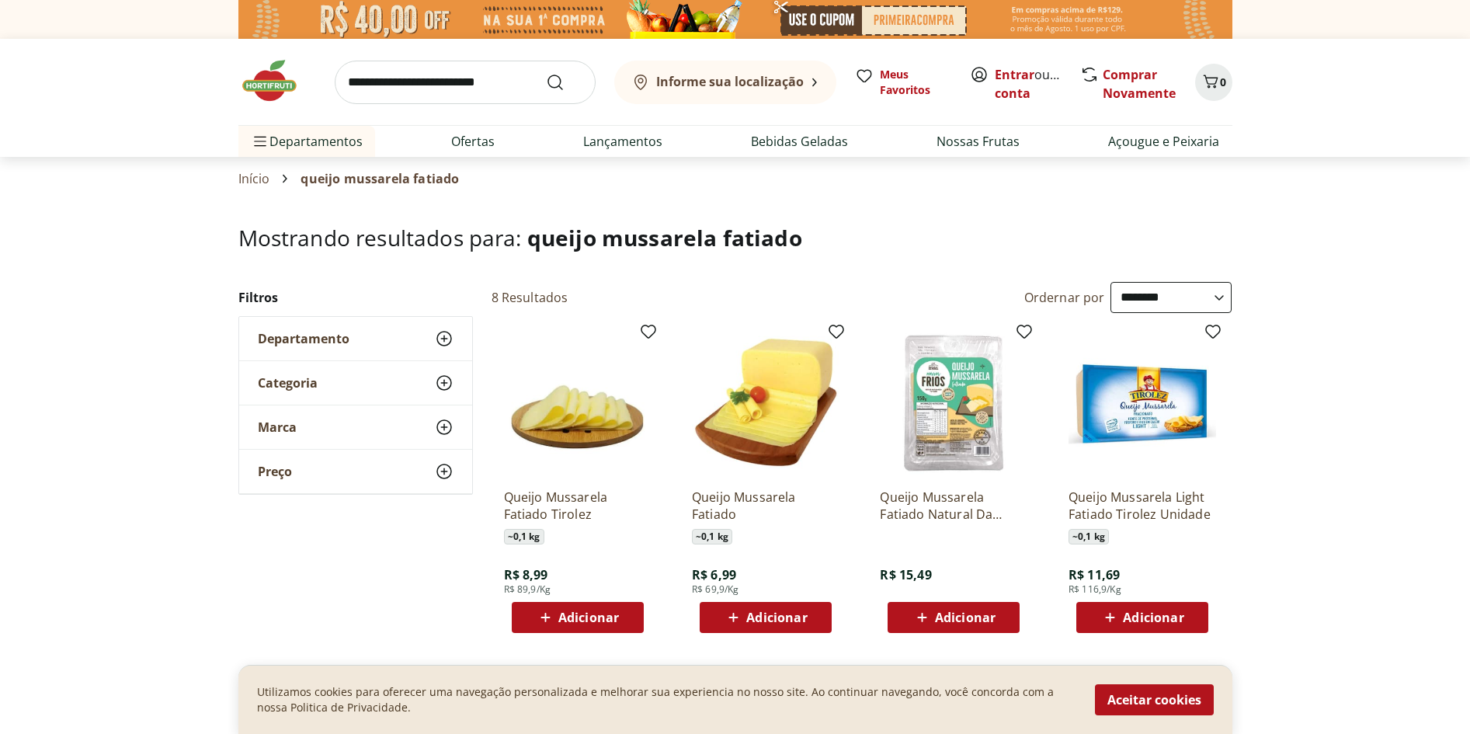
click at [448, 80] on input "search" at bounding box center [465, 82] width 261 height 43
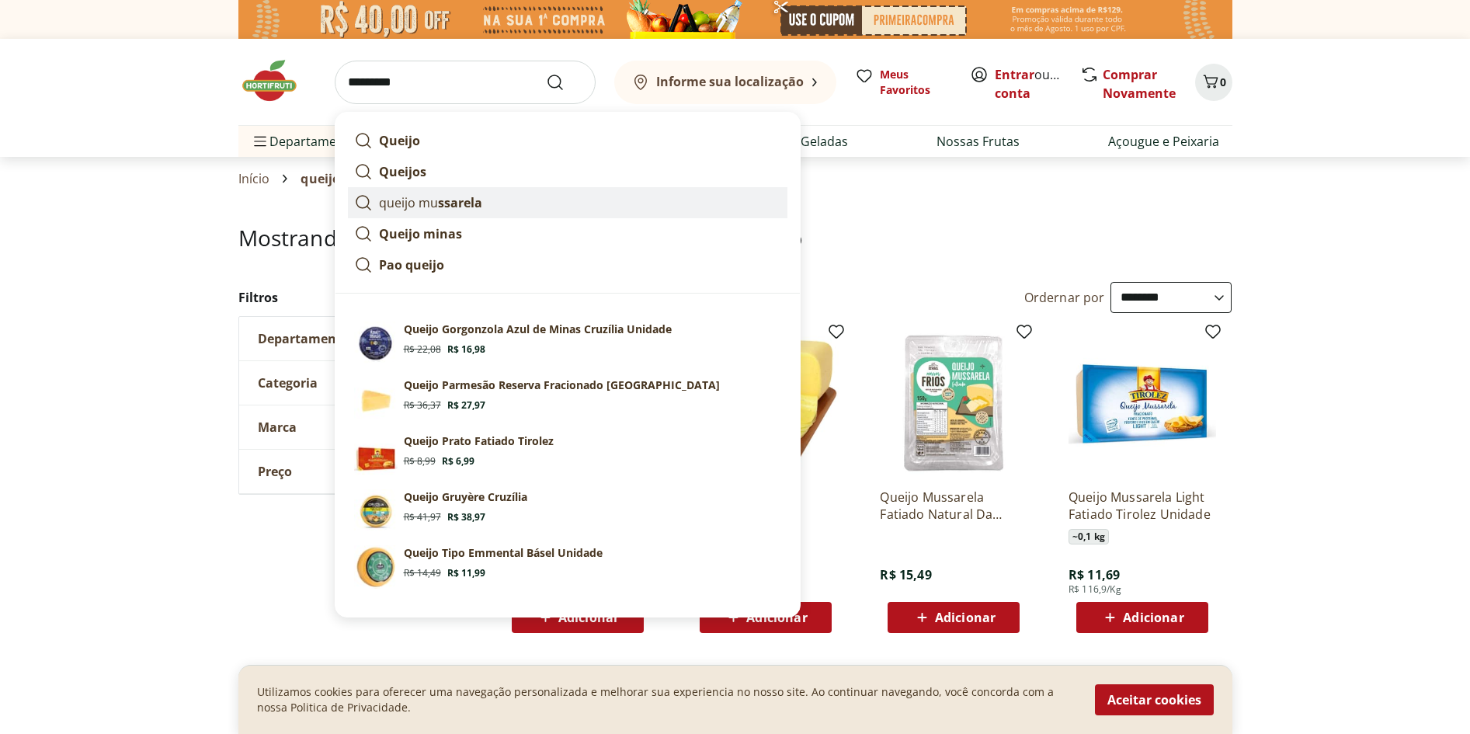
click at [455, 203] on strong "ssarela" at bounding box center [460, 202] width 44 height 17
type input "**********"
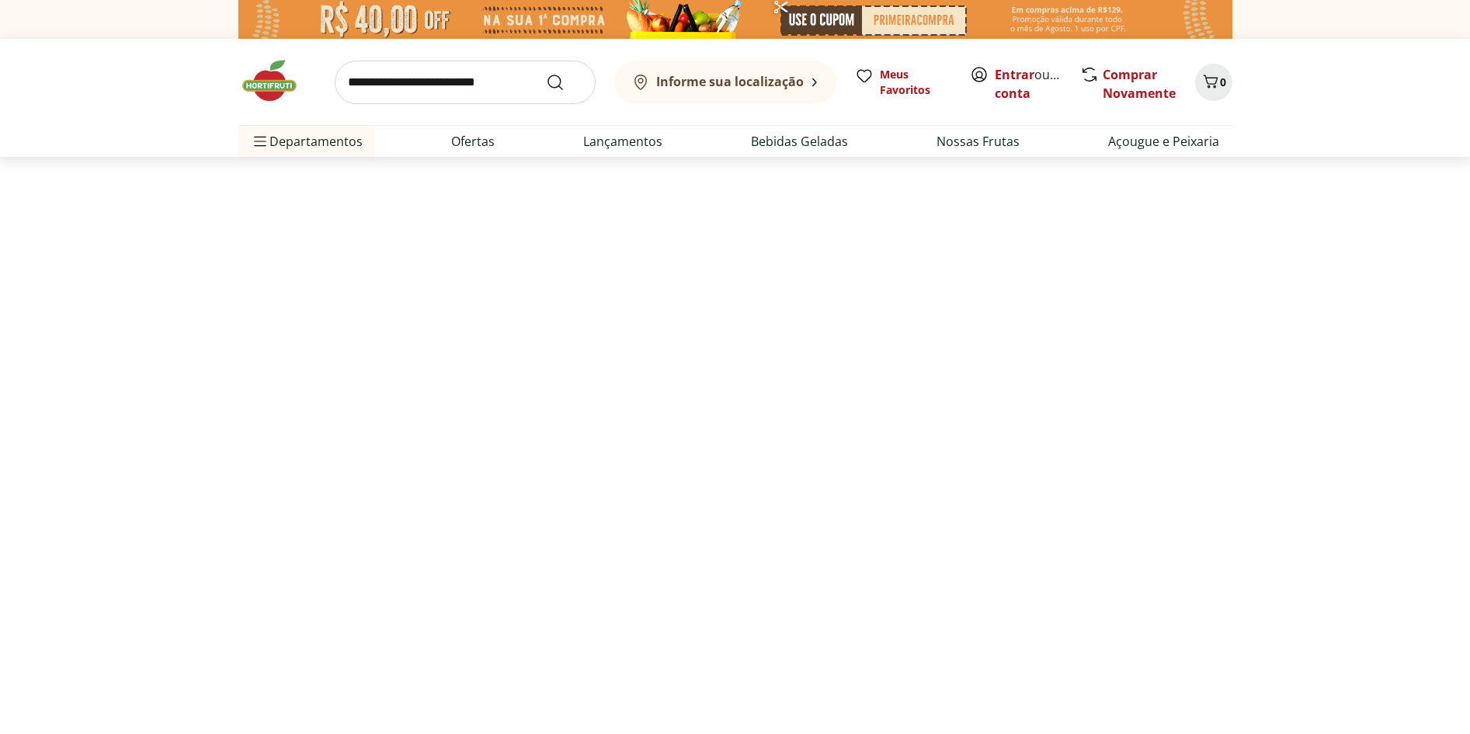
select select "**********"
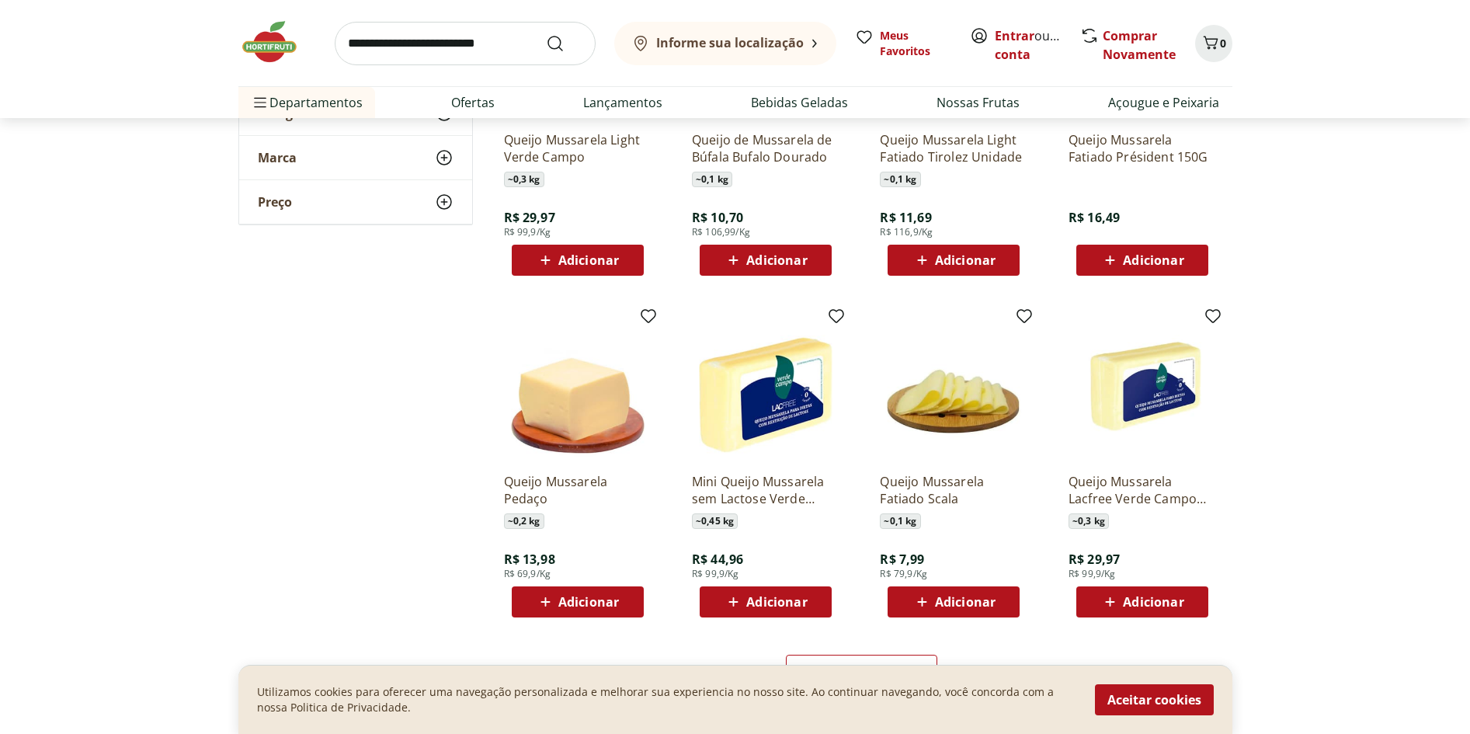
scroll to position [854, 0]
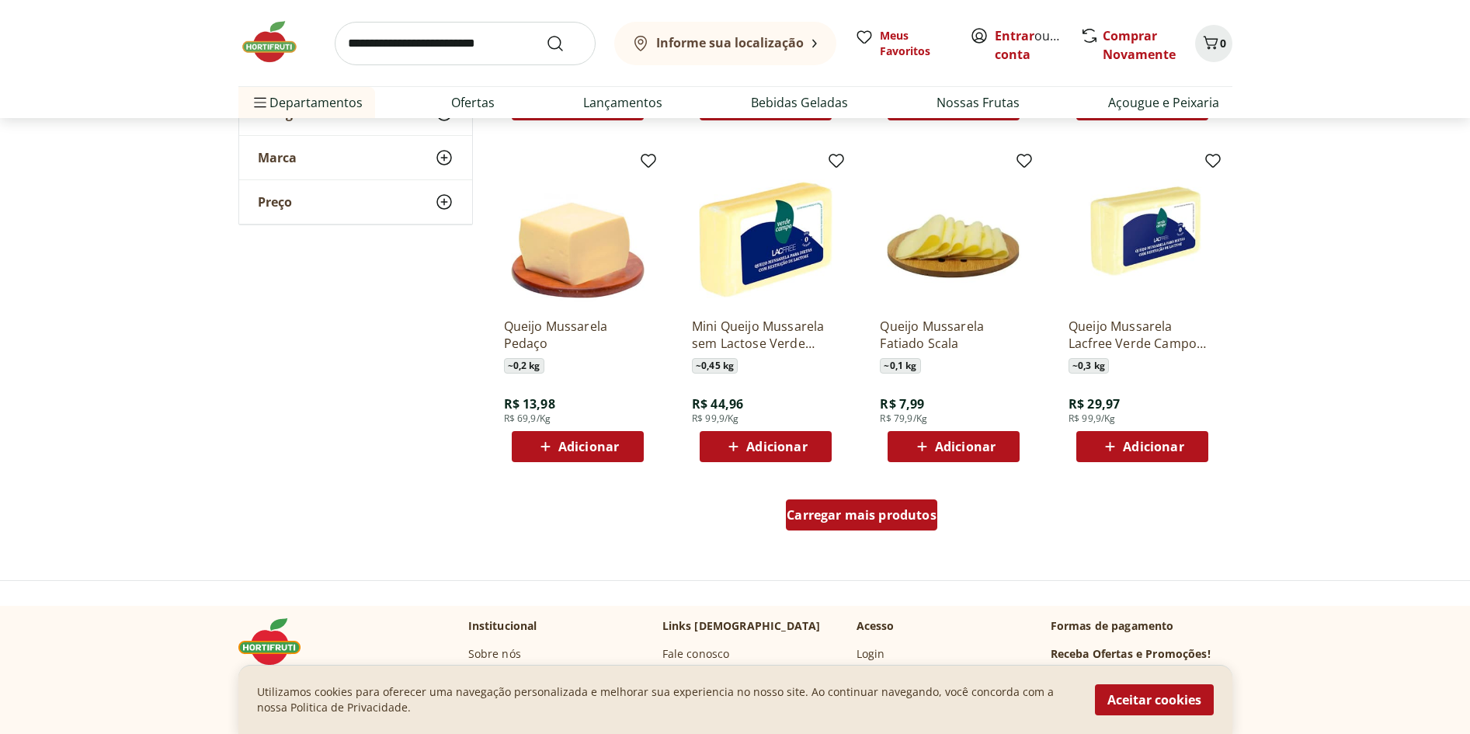
click at [906, 520] on span "Carregar mais produtos" at bounding box center [862, 515] width 150 height 12
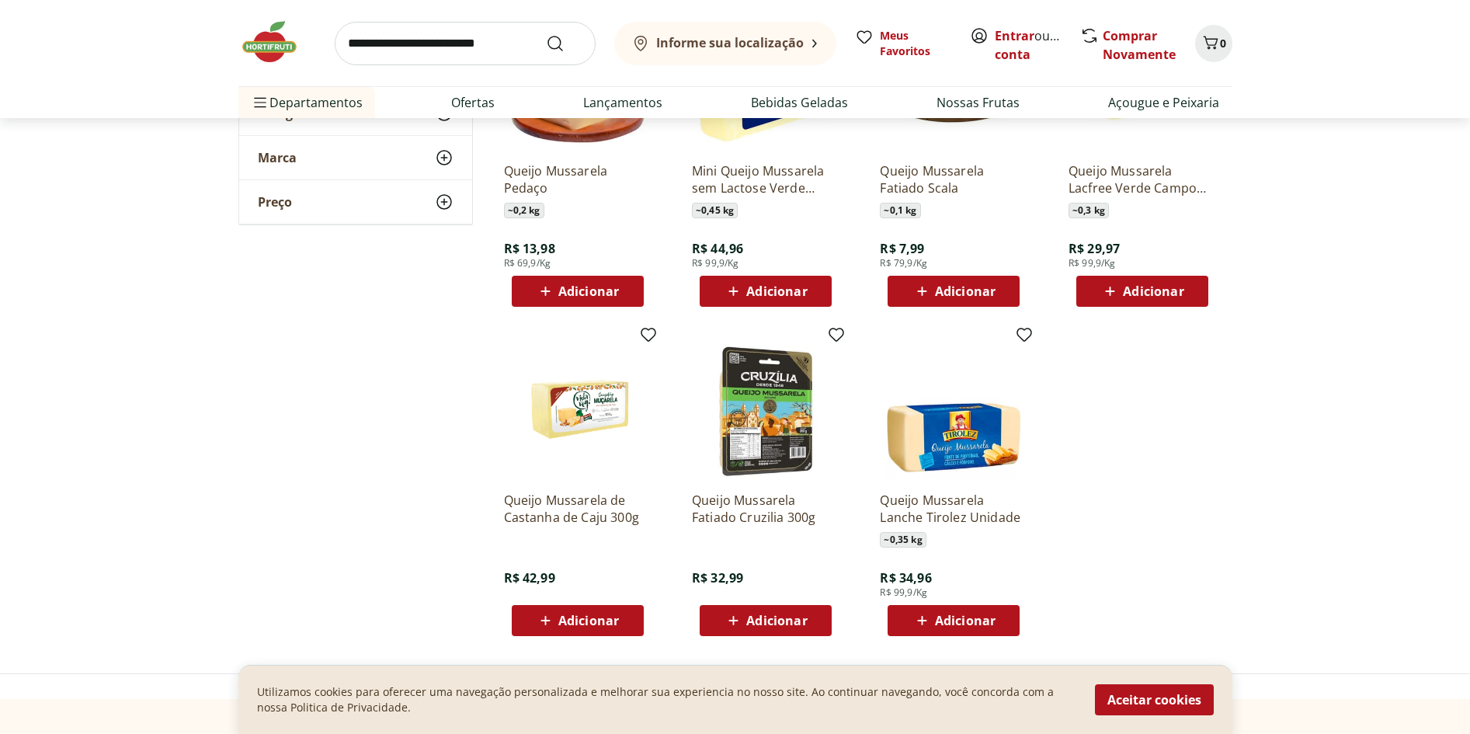
scroll to position [777, 0]
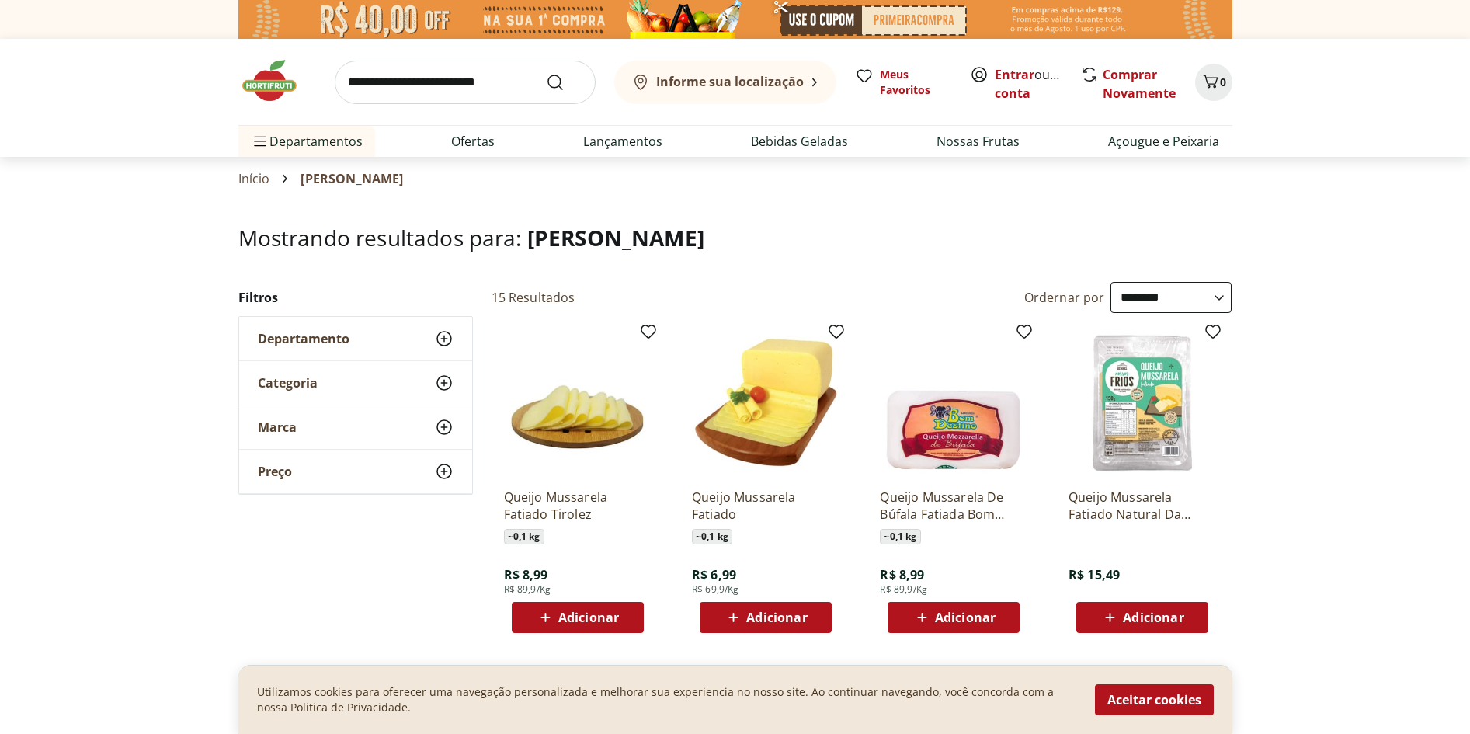
click at [455, 89] on input "search" at bounding box center [465, 82] width 261 height 43
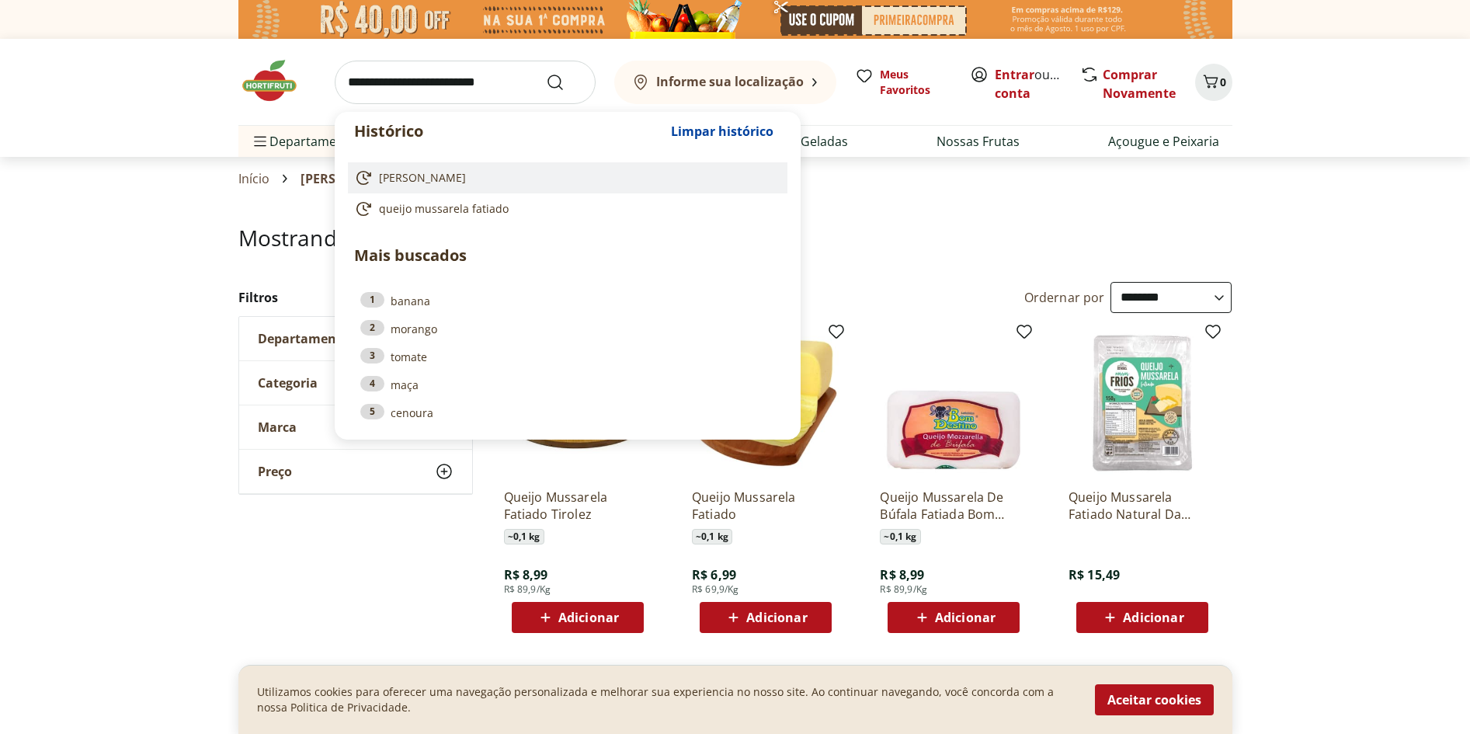
click at [456, 177] on span "queijo mussarela" at bounding box center [422, 178] width 87 height 16
type input "**********"
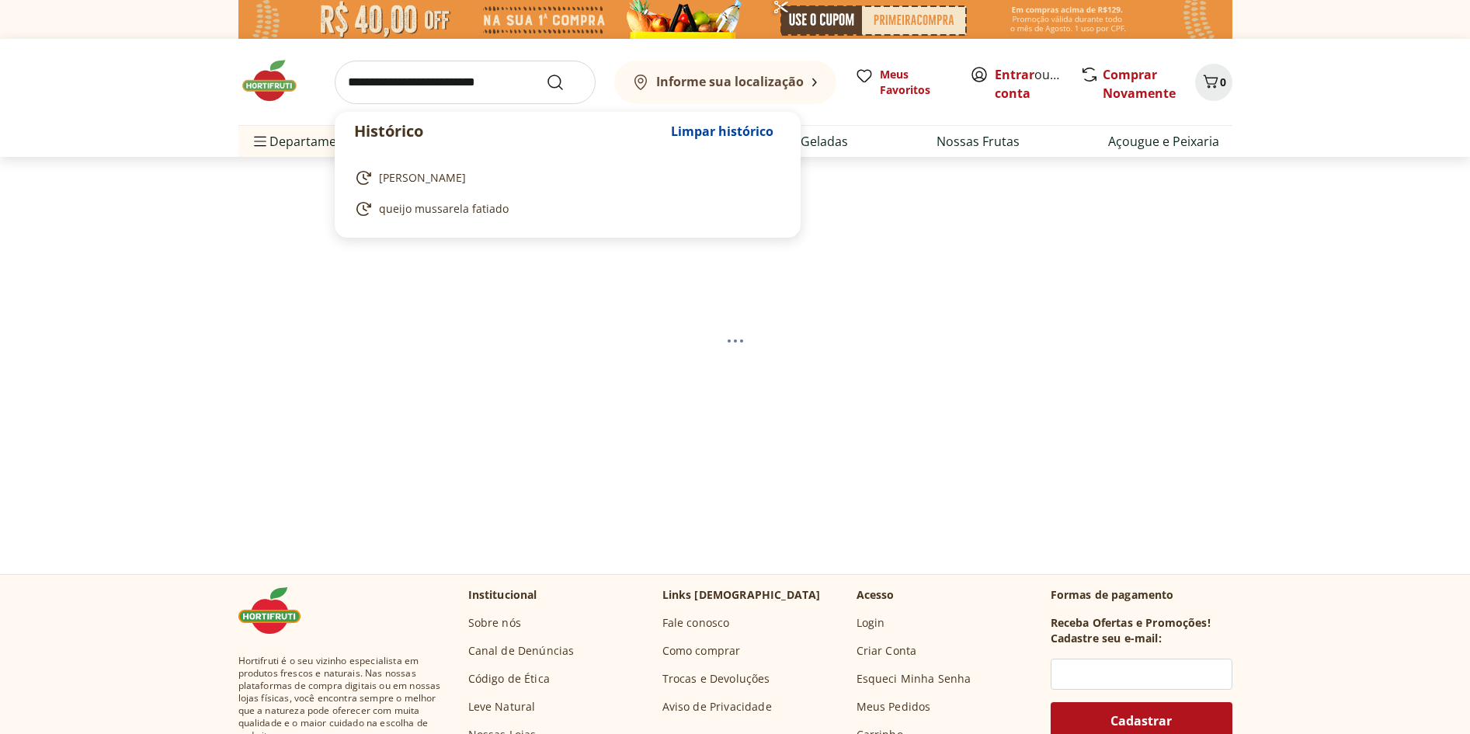
click at [524, 79] on input "search" at bounding box center [465, 82] width 261 height 43
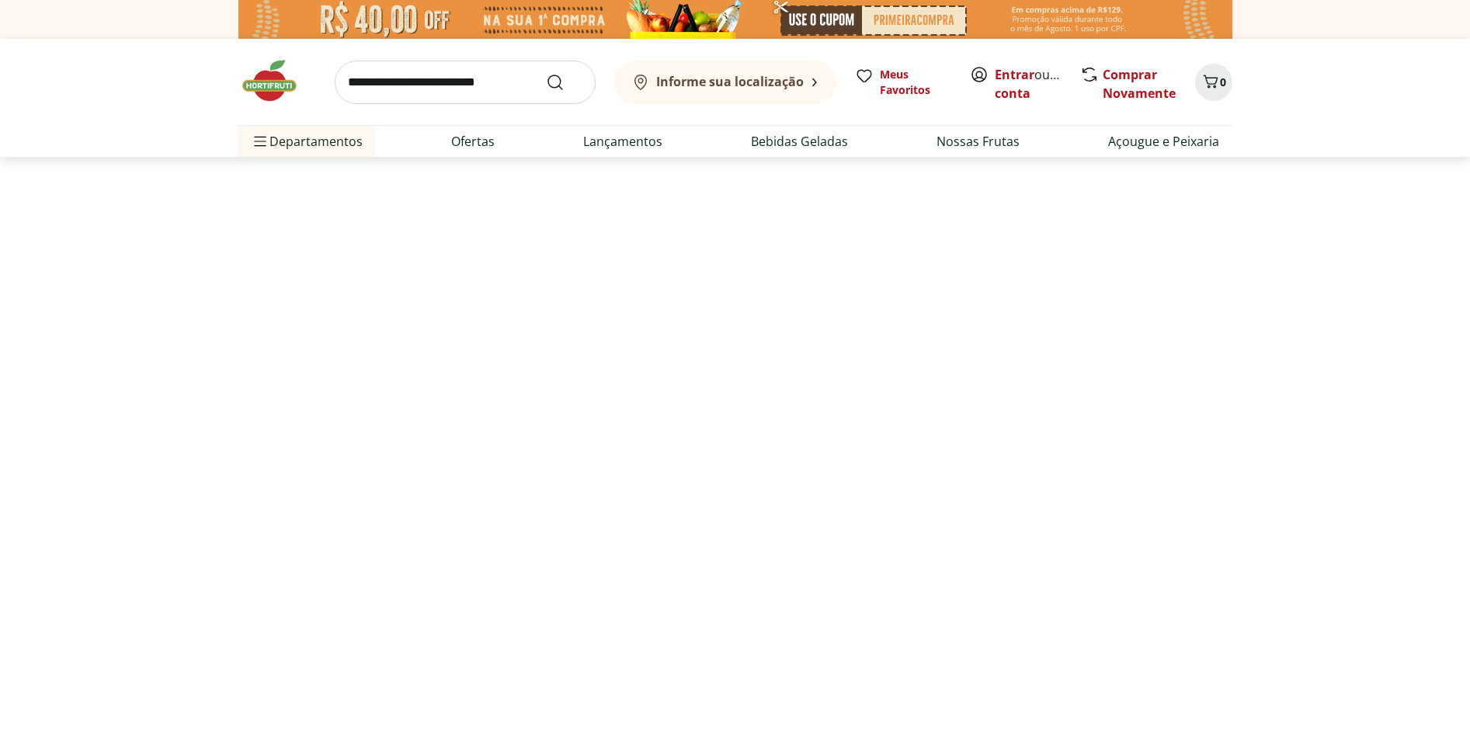
click at [451, 176] on div at bounding box center [735, 476] width 1470 height 639
select select "**********"
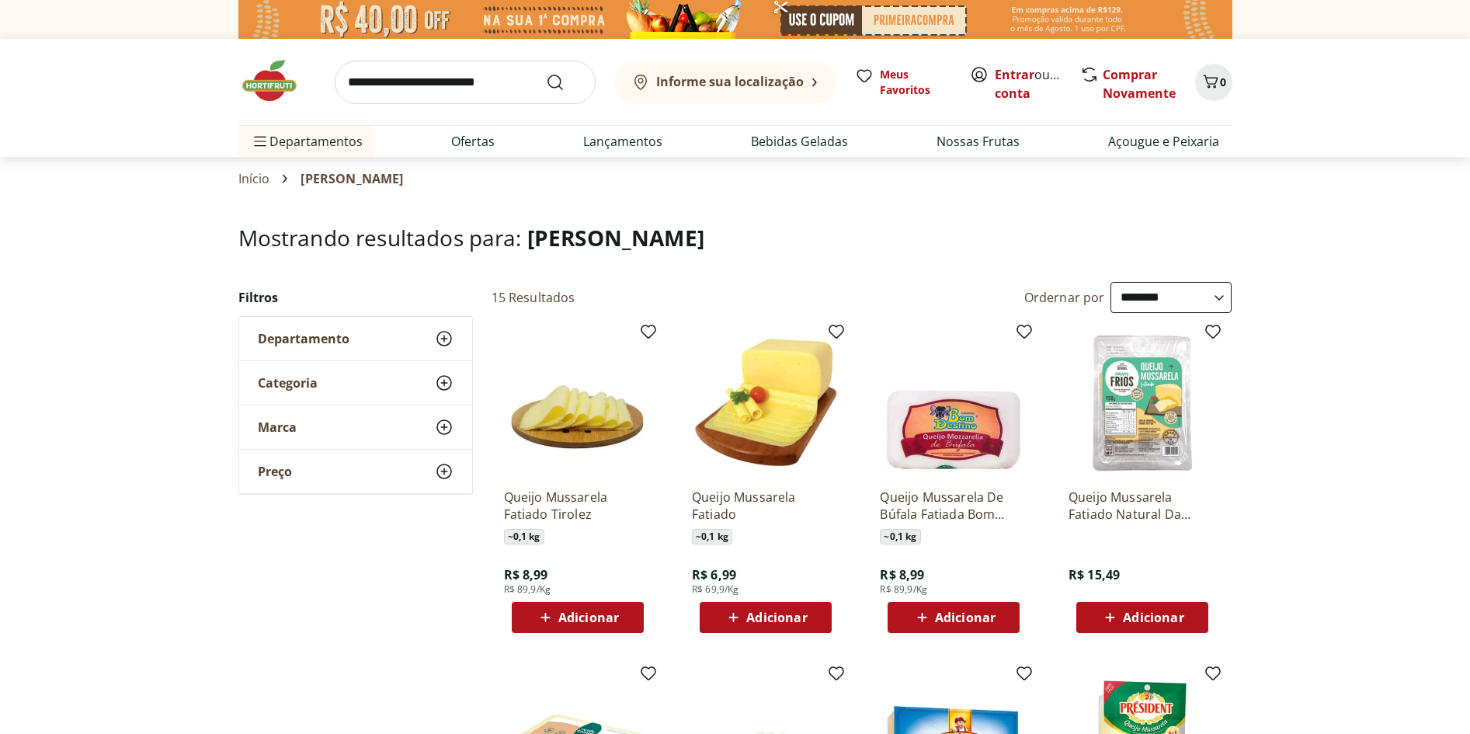
click at [513, 85] on input "search" at bounding box center [465, 82] width 261 height 43
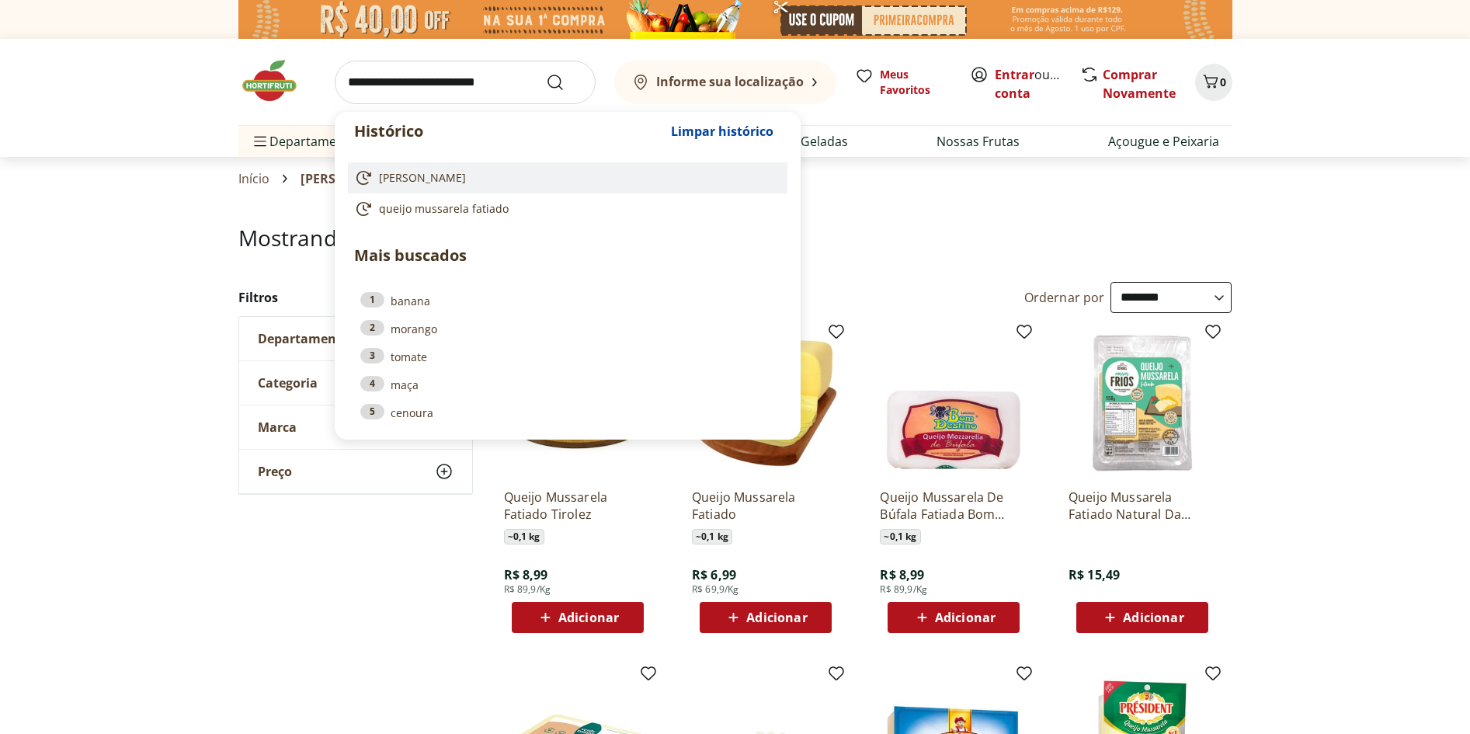
click at [444, 172] on span "[PERSON_NAME]" at bounding box center [422, 178] width 87 height 16
type input "**********"
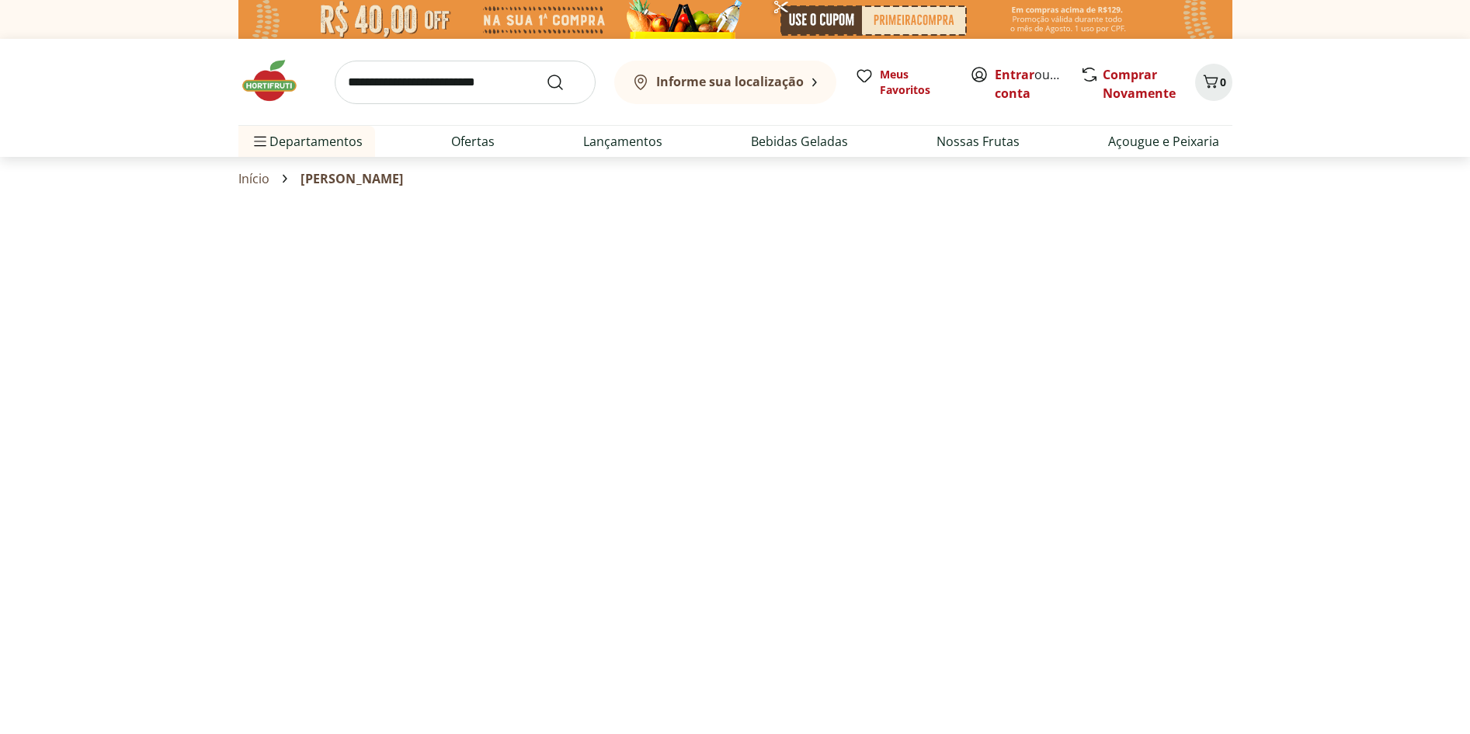
select select "**********"
